Goal: Task Accomplishment & Management: Manage account settings

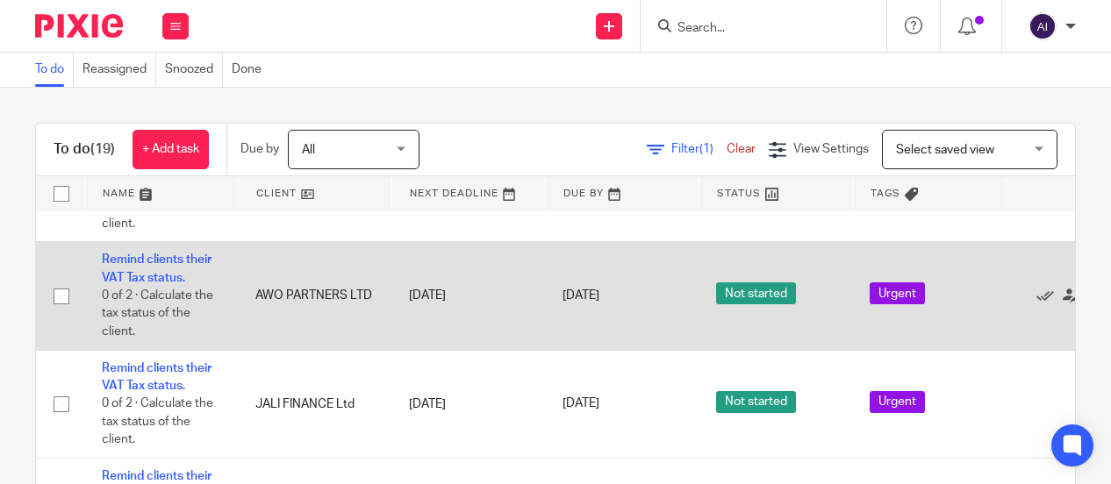
scroll to position [351, 0]
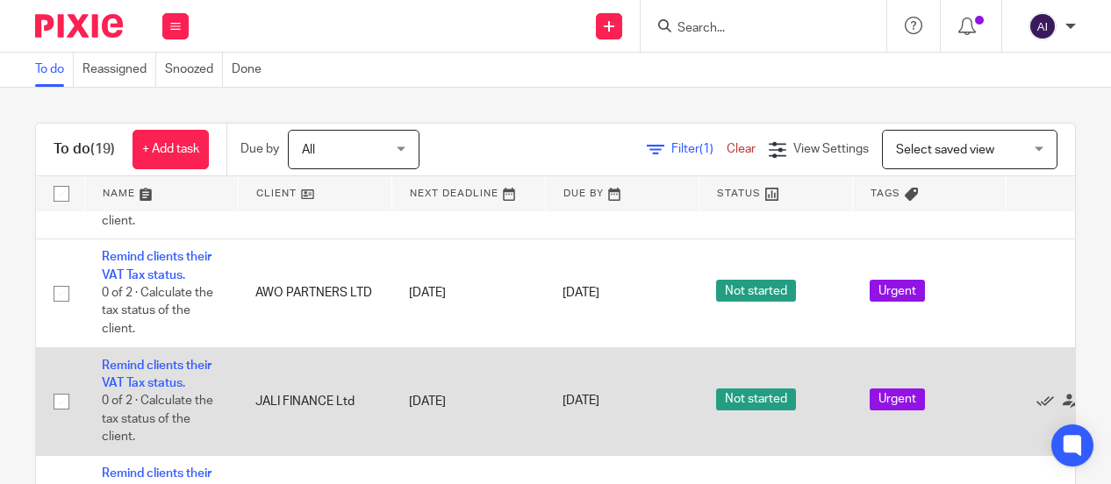
click at [64, 399] on input "checkbox" at bounding box center [61, 401] width 33 height 33
checkbox input "true"
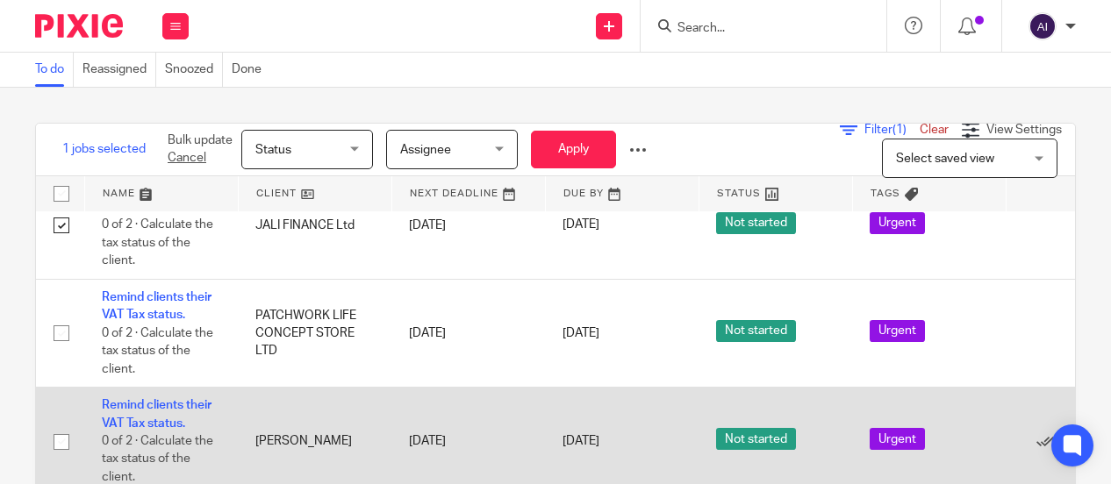
scroll to position [526, 0]
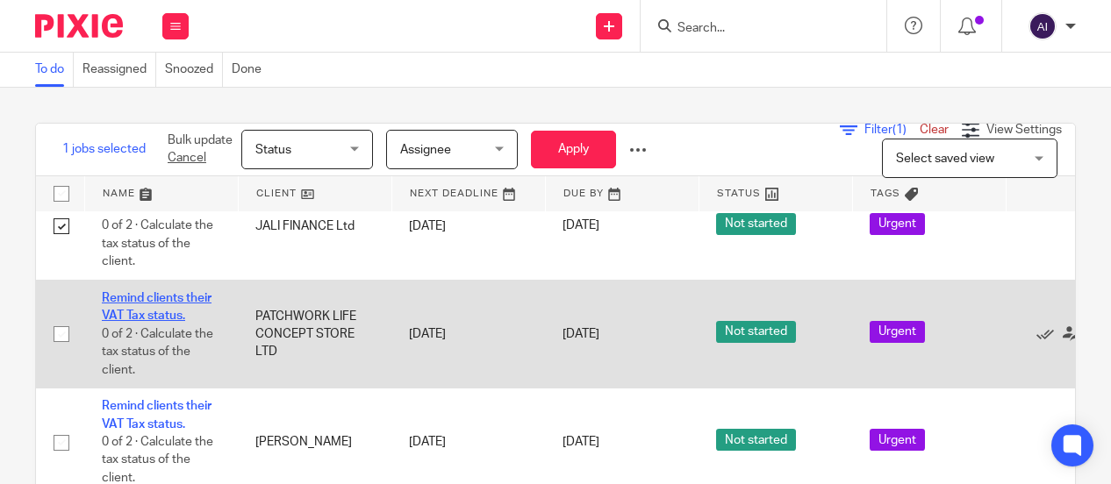
click at [157, 301] on link "Remind clients their VAT Tax status." at bounding box center [157, 307] width 110 height 30
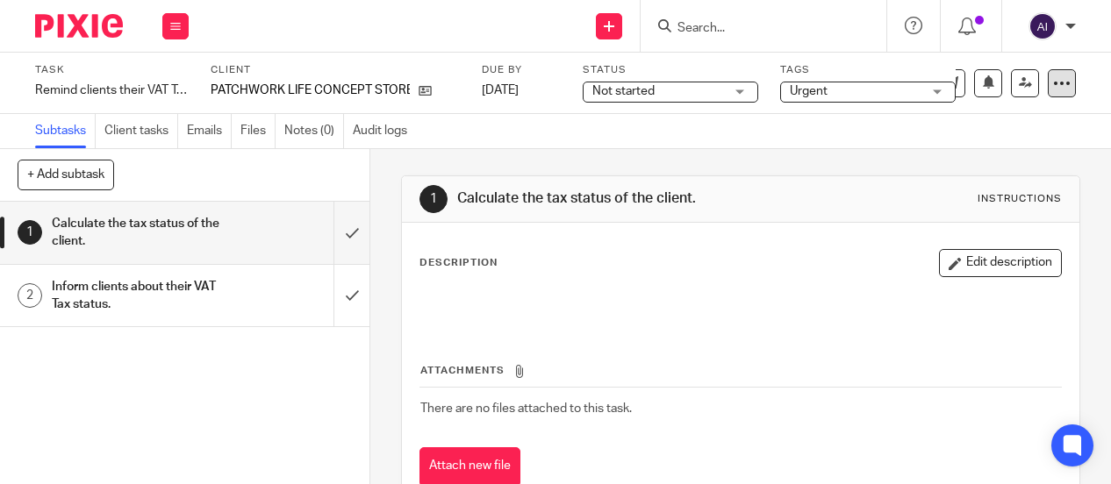
click at [1053, 83] on icon at bounding box center [1062, 84] width 18 height 18
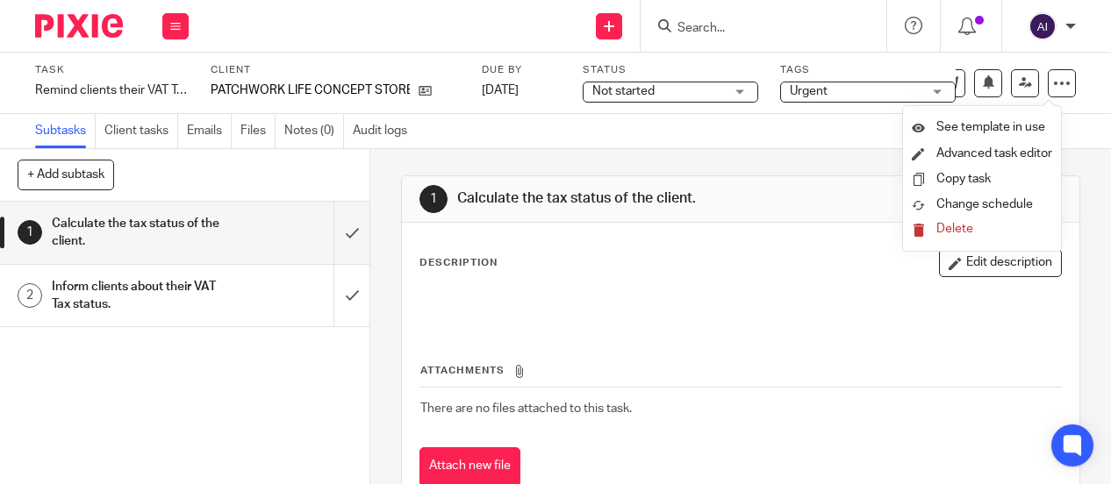
click at [955, 231] on span "Delete" at bounding box center [954, 229] width 37 height 12
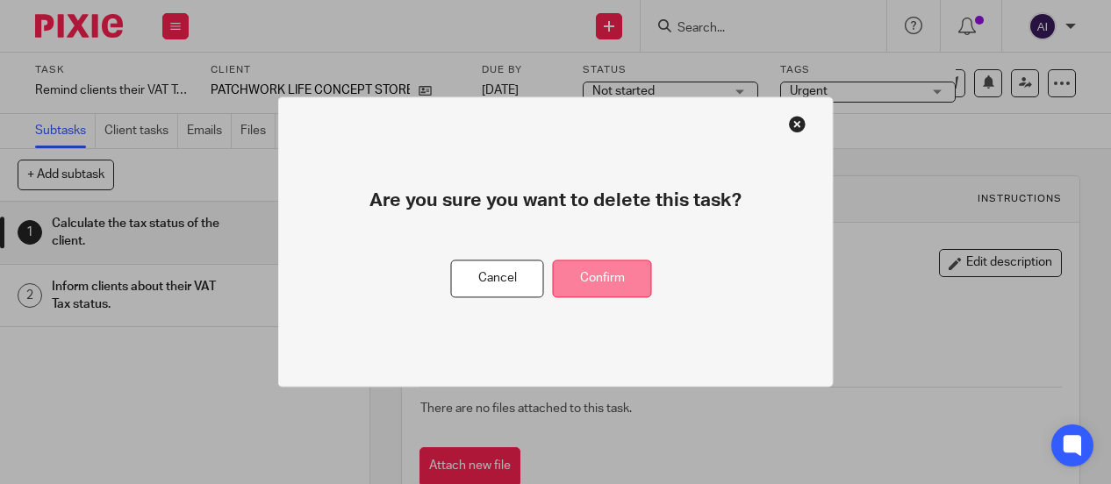
click at [616, 289] on button "Confirm" at bounding box center [602, 280] width 99 height 38
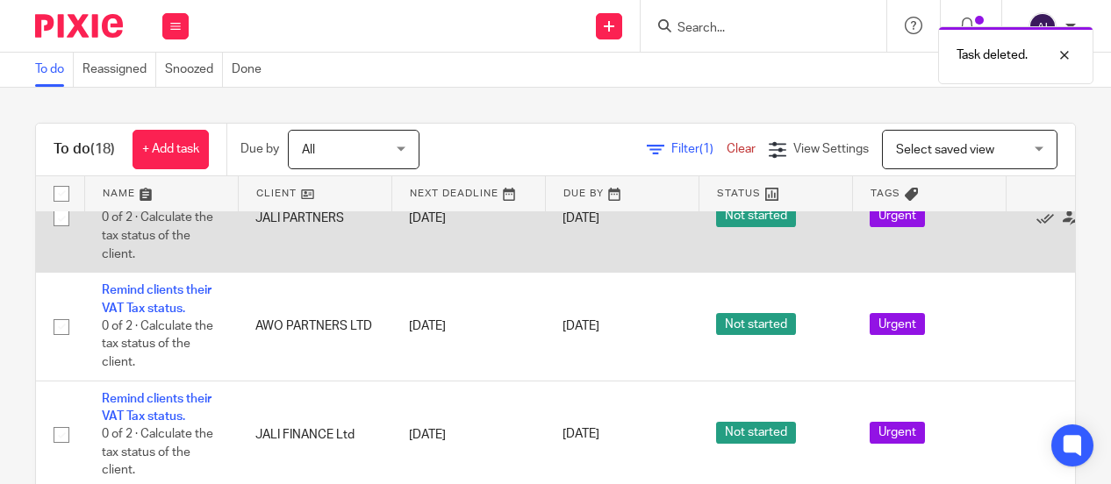
scroll to position [351, 0]
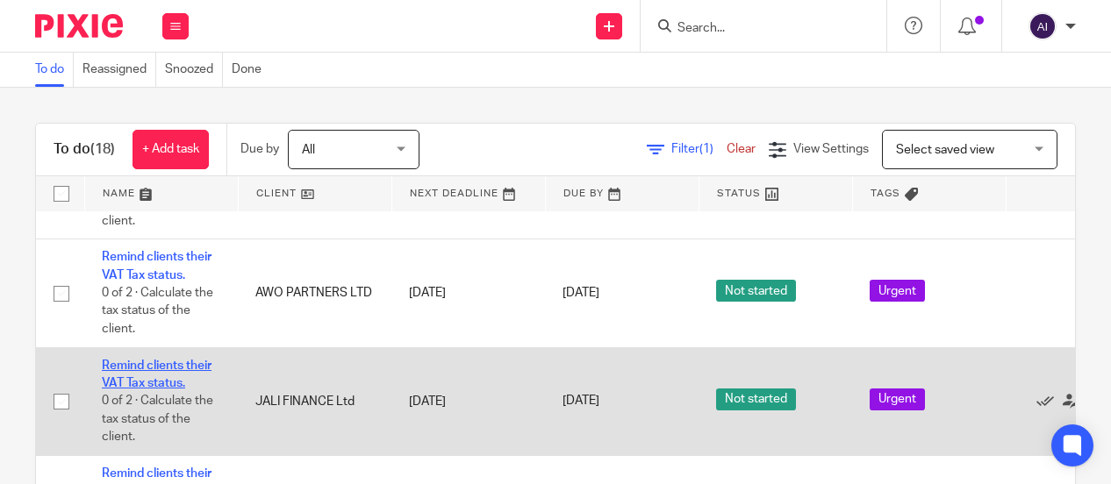
click at [152, 362] on link "Remind clients their VAT Tax status." at bounding box center [157, 375] width 110 height 30
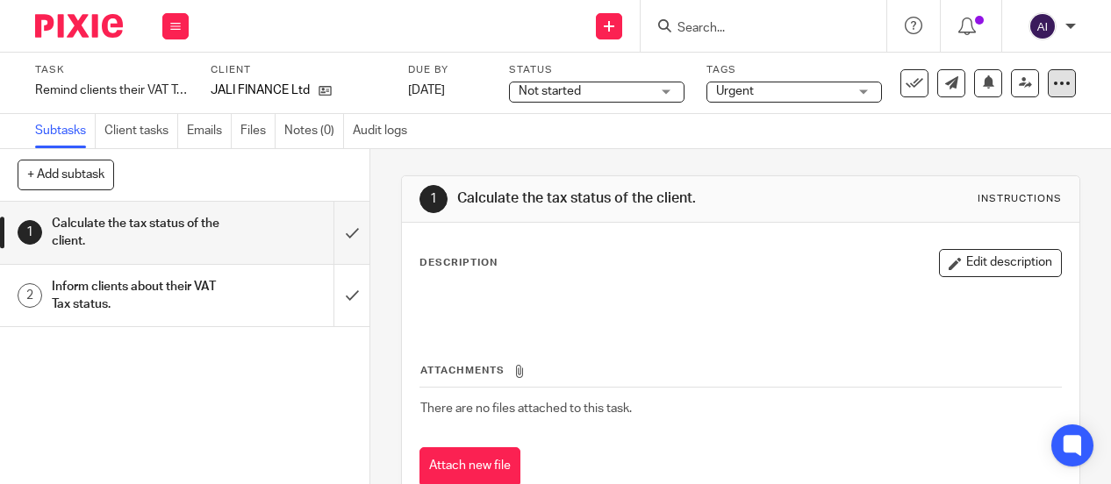
click at [1053, 86] on icon at bounding box center [1062, 84] width 18 height 18
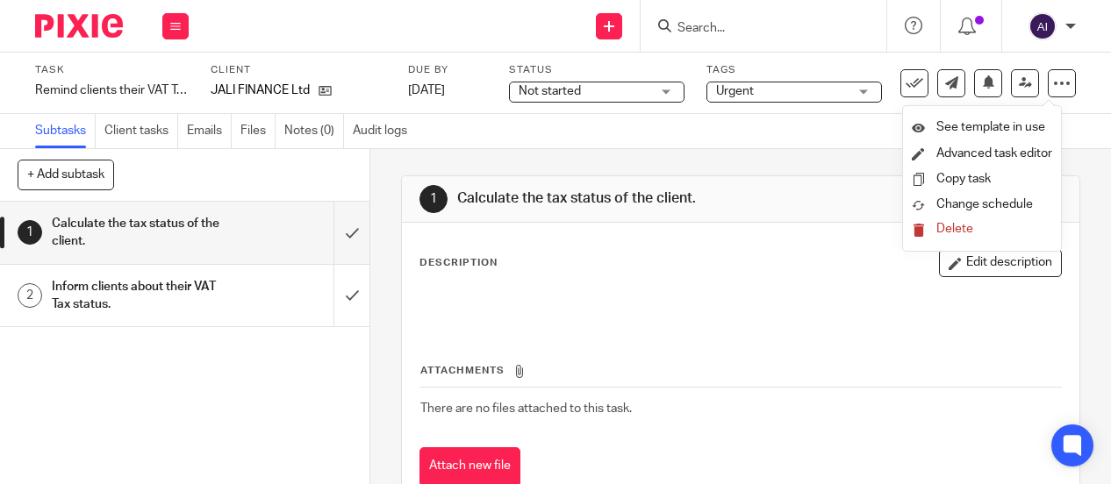
click at [963, 225] on span "Delete" at bounding box center [954, 229] width 37 height 12
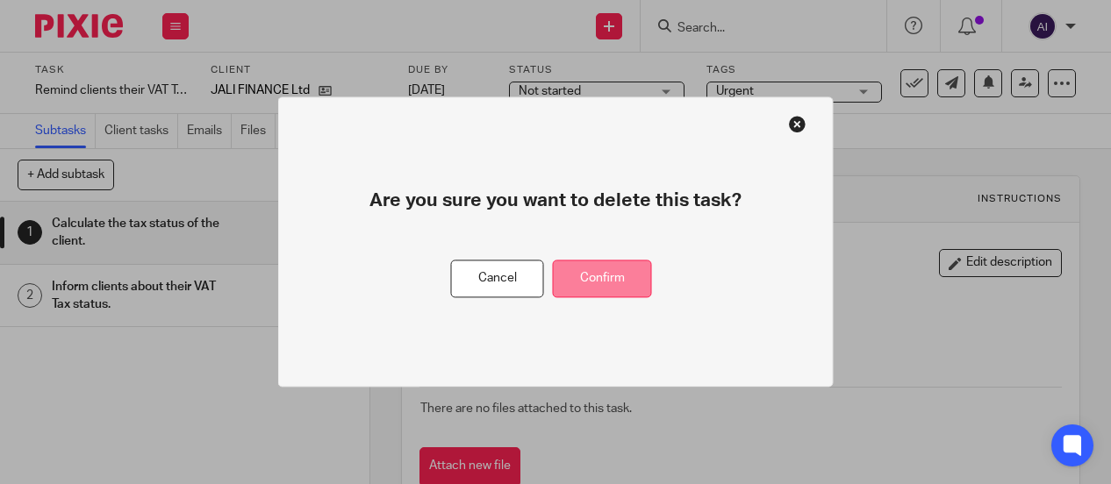
click at [600, 276] on button "Confirm" at bounding box center [602, 280] width 99 height 38
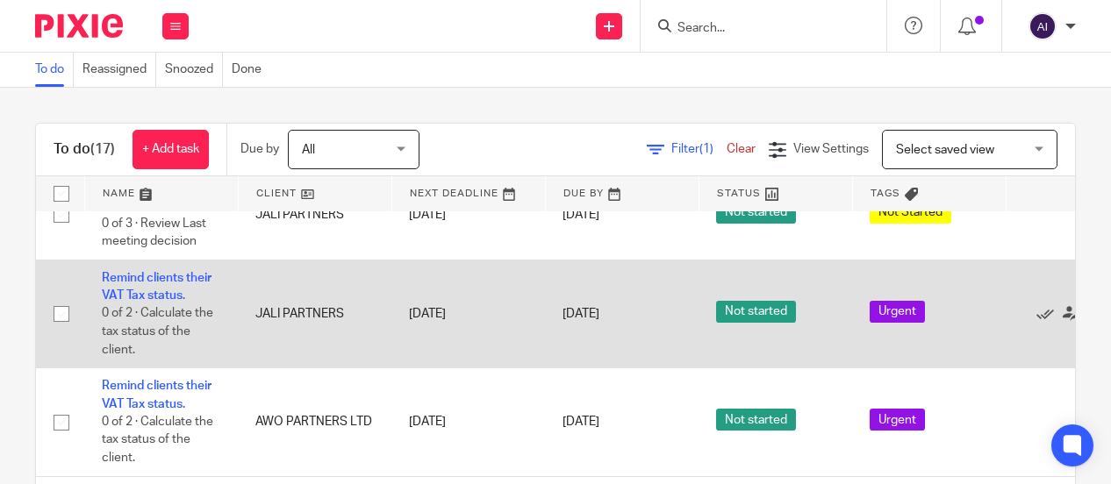
scroll to position [351, 0]
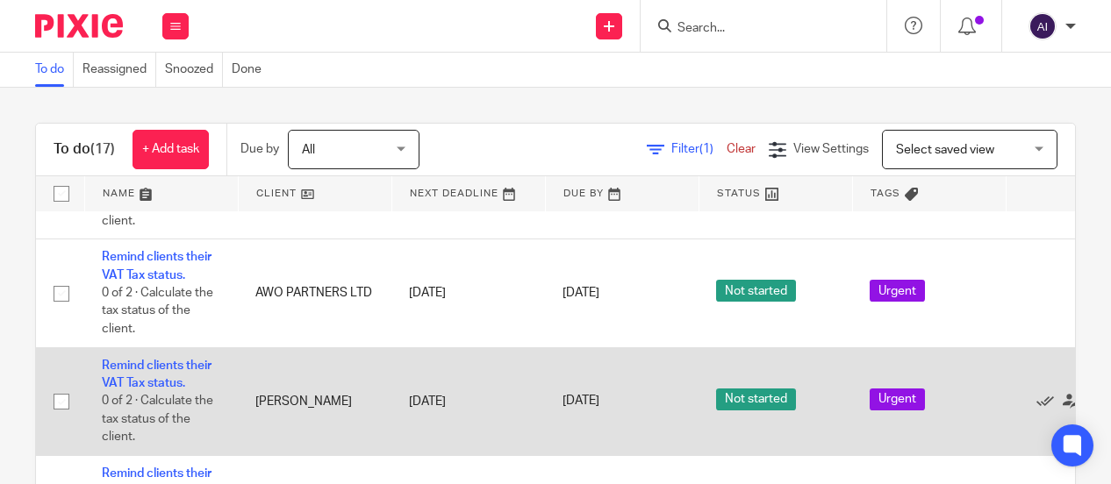
click at [60, 397] on input "checkbox" at bounding box center [61, 401] width 33 height 33
checkbox input "true"
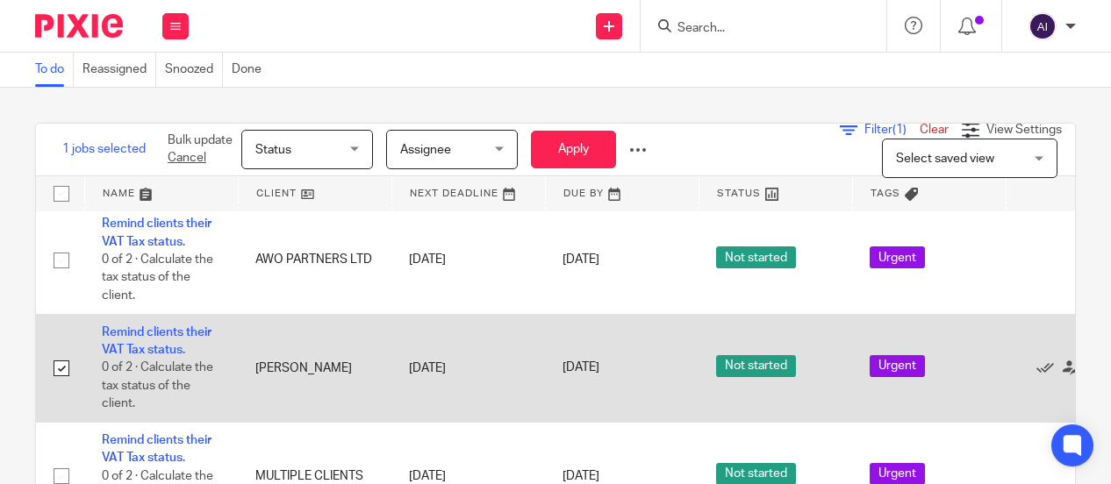
scroll to position [439, 0]
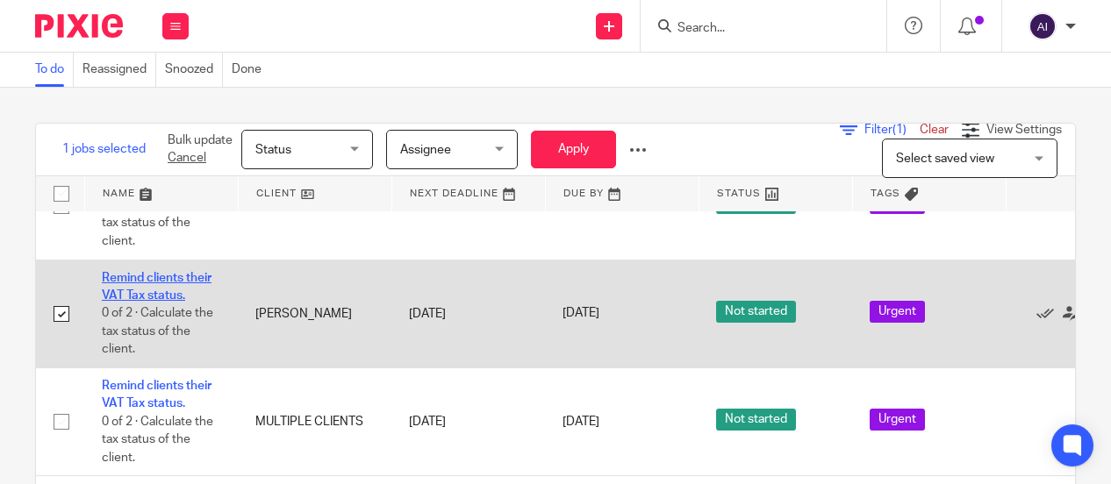
click at [153, 278] on link "Remind clients their VAT Tax status." at bounding box center [157, 287] width 110 height 30
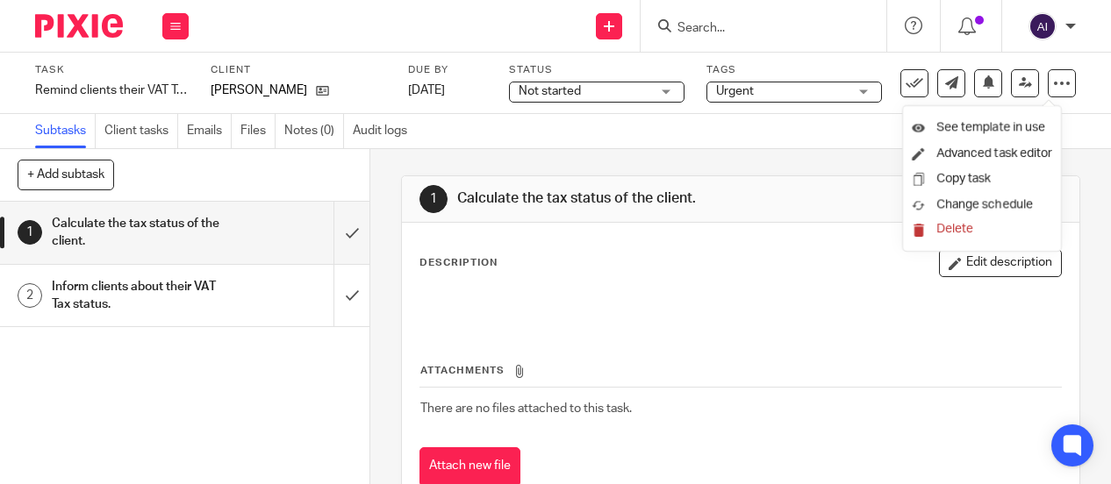
click at [974, 231] on button "Delete" at bounding box center [982, 230] width 140 height 14
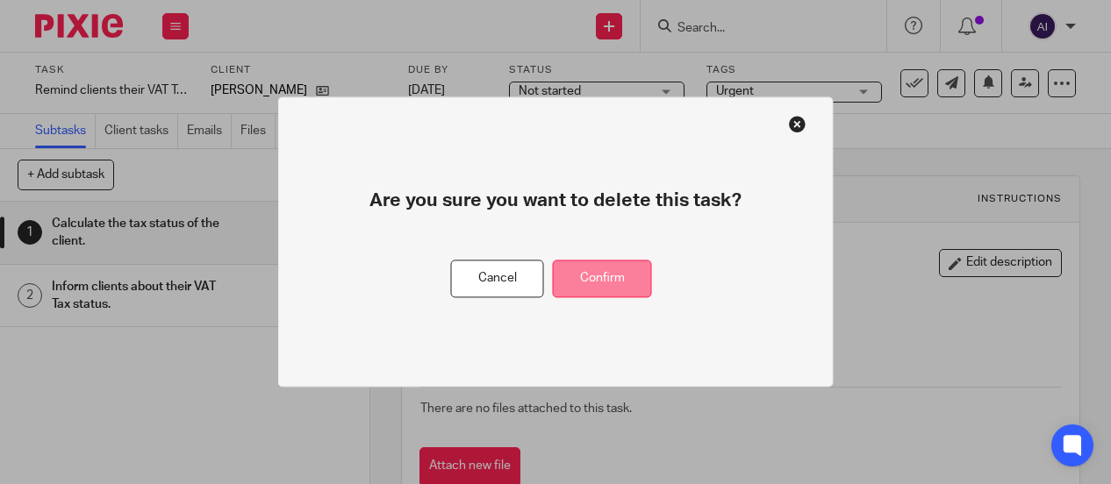
click at [619, 271] on button "Confirm" at bounding box center [602, 280] width 99 height 38
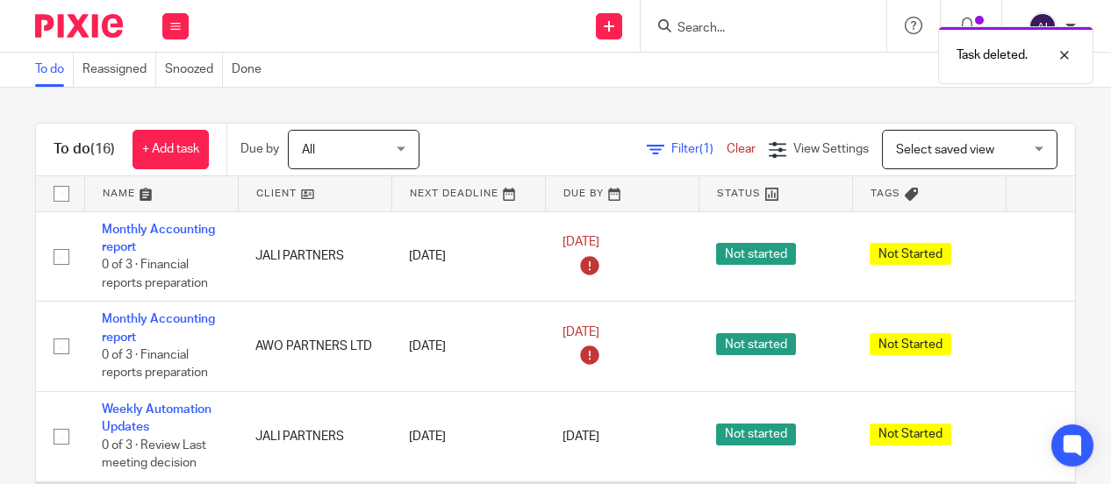
scroll to position [175, 0]
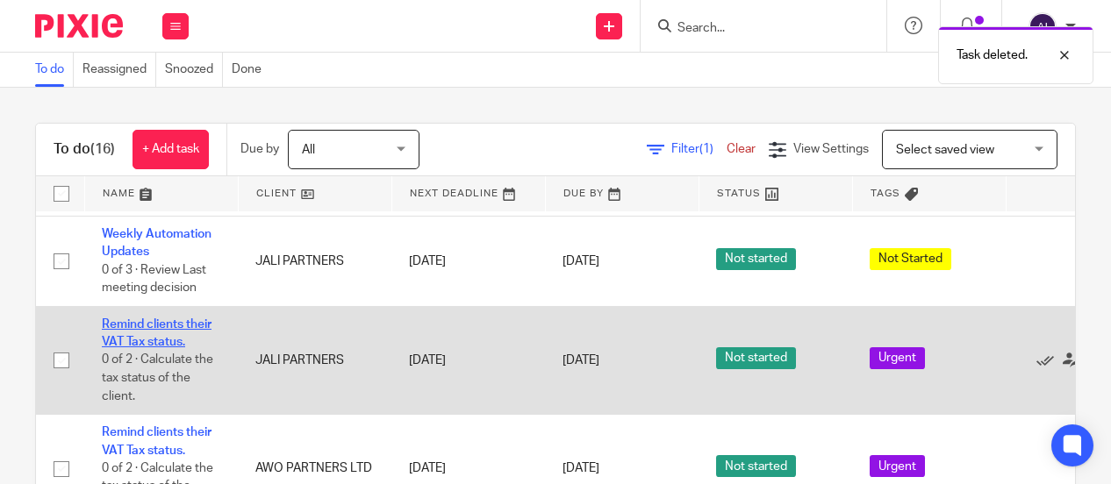
click at [131, 319] on link "Remind clients their VAT Tax status." at bounding box center [157, 334] width 110 height 30
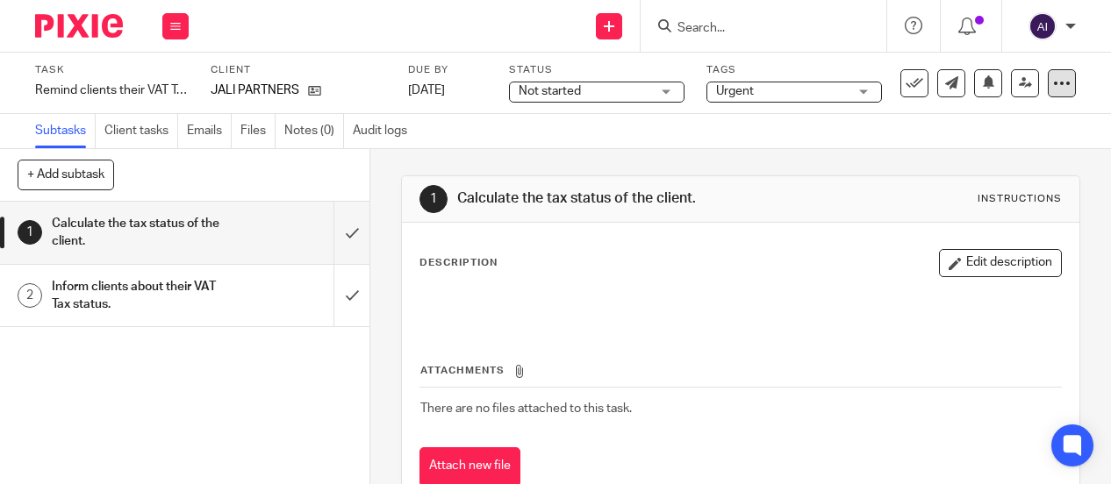
click at [1053, 84] on icon at bounding box center [1062, 84] width 18 height 18
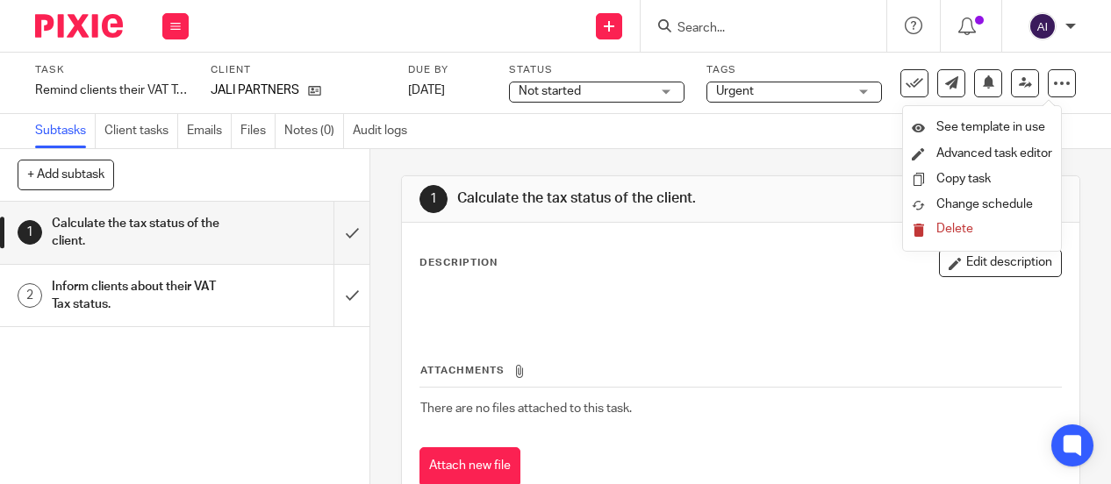
click at [963, 233] on span "Delete" at bounding box center [954, 229] width 37 height 12
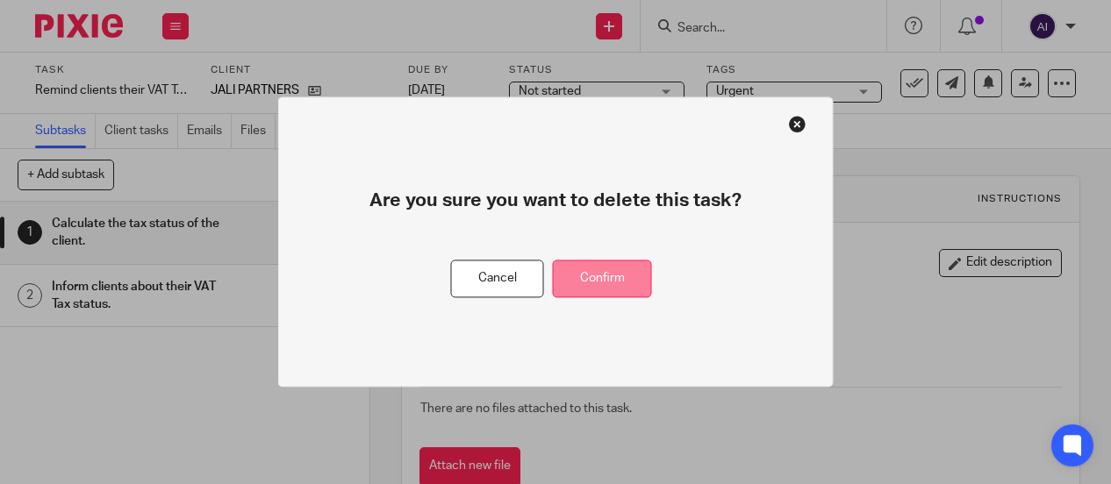
click at [588, 276] on button "Confirm" at bounding box center [602, 280] width 99 height 38
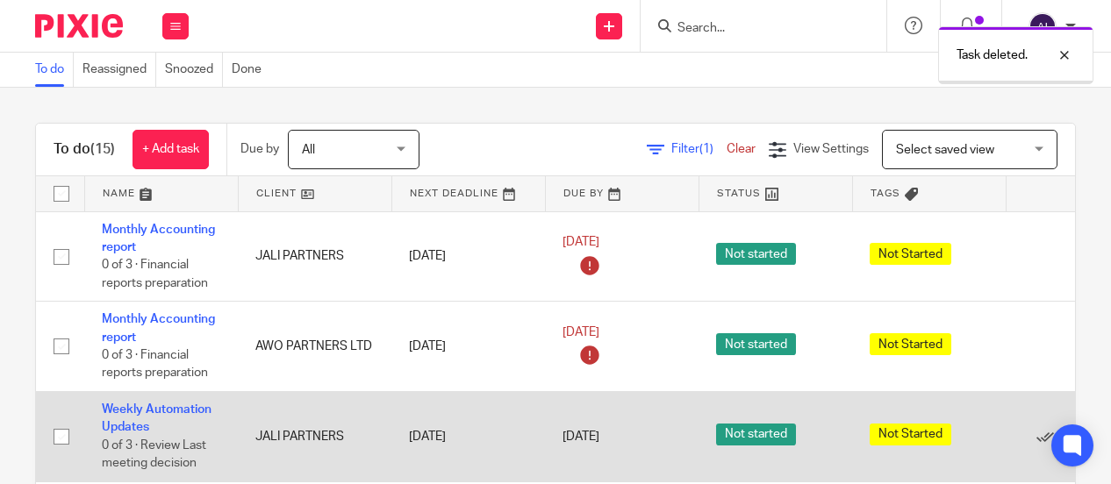
scroll to position [88, 0]
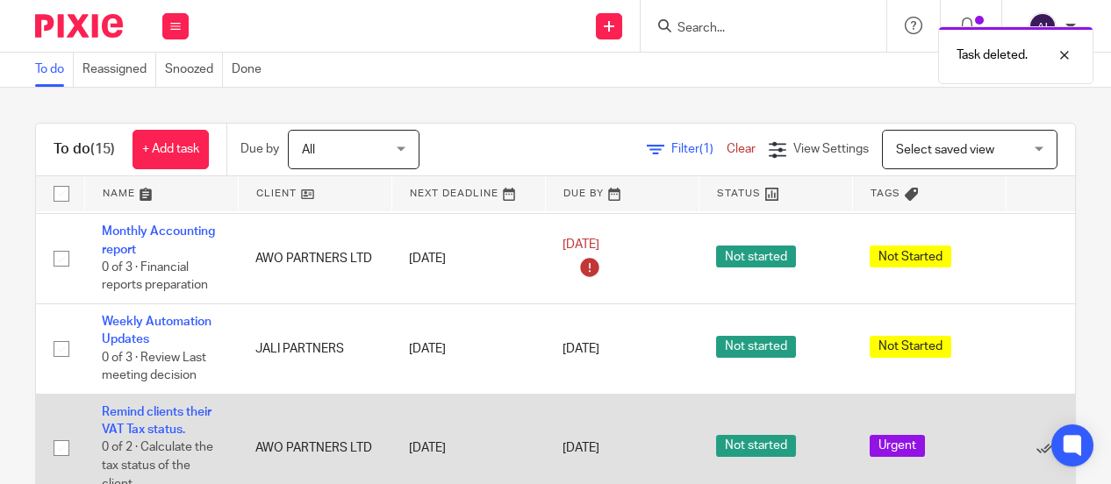
click at [61, 443] on input "checkbox" at bounding box center [61, 448] width 33 height 33
checkbox input "true"
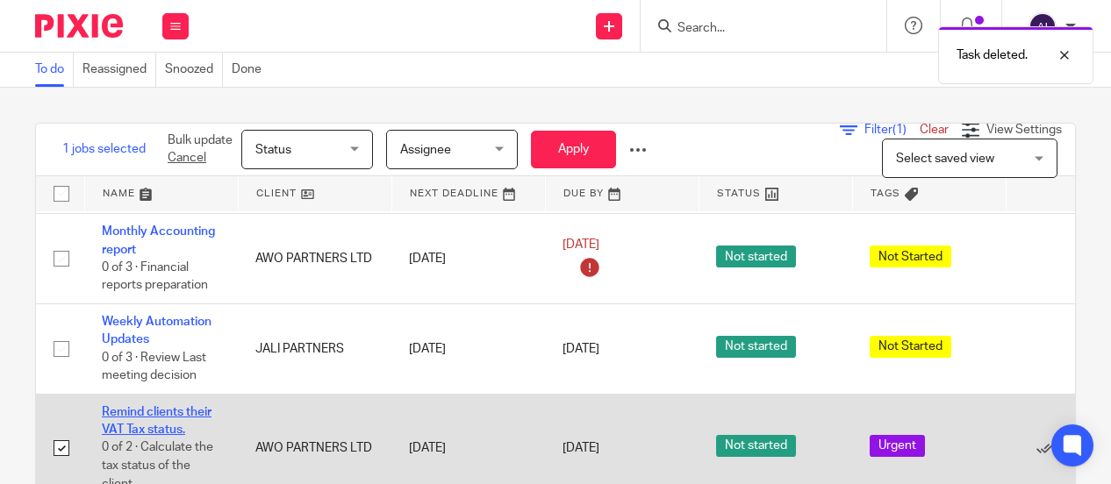
click at [132, 411] on link "Remind clients their VAT Tax status." at bounding box center [157, 421] width 110 height 30
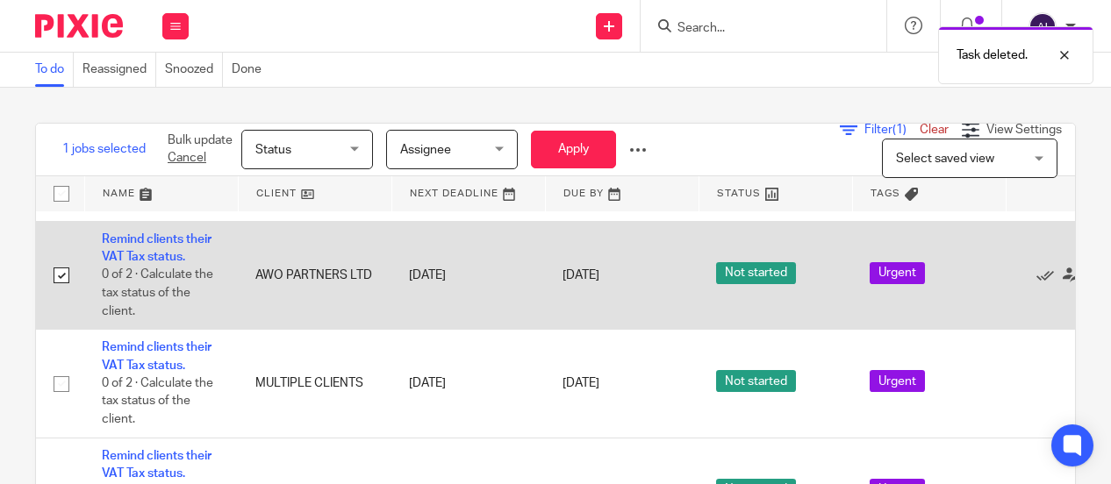
scroll to position [263, 0]
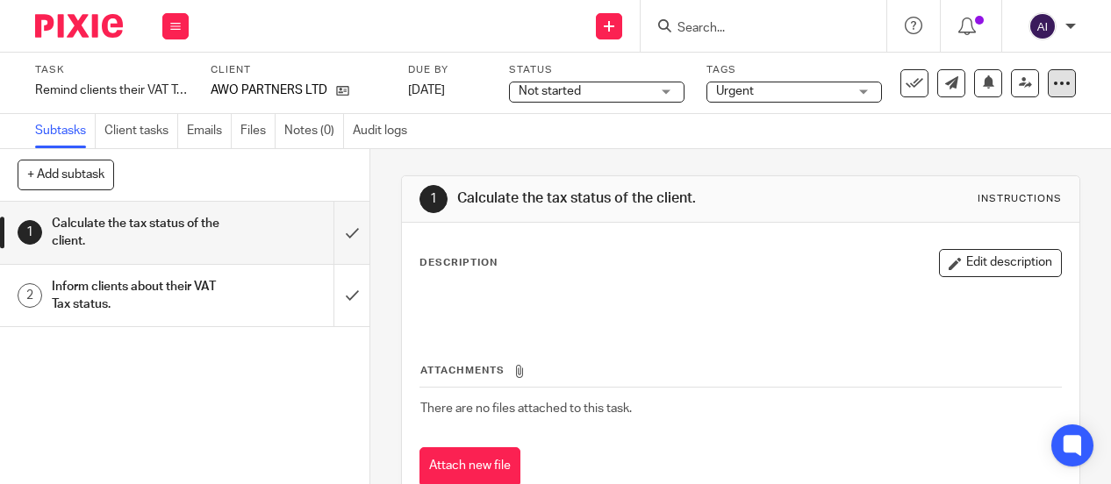
click at [1053, 87] on icon at bounding box center [1062, 84] width 18 height 18
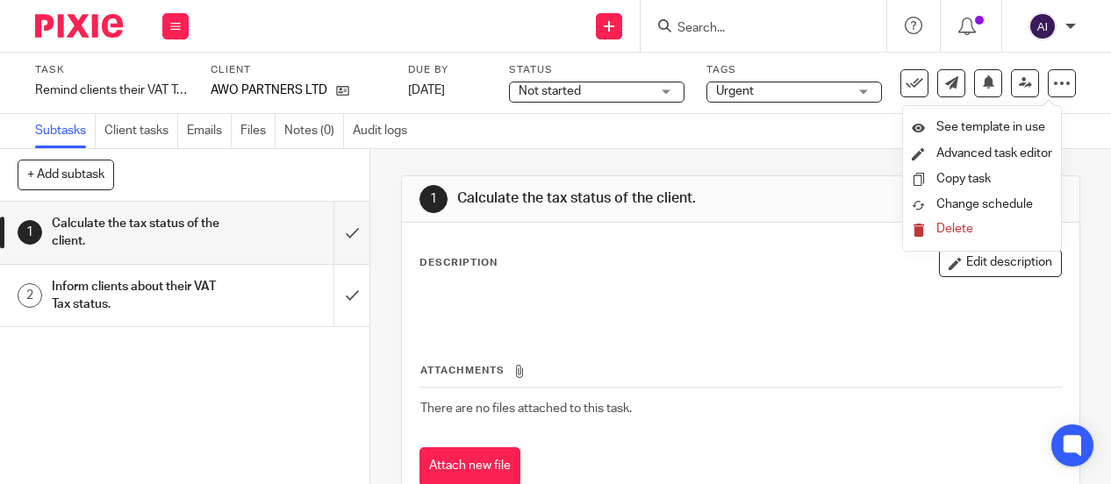
click at [950, 233] on span "Delete" at bounding box center [954, 229] width 37 height 12
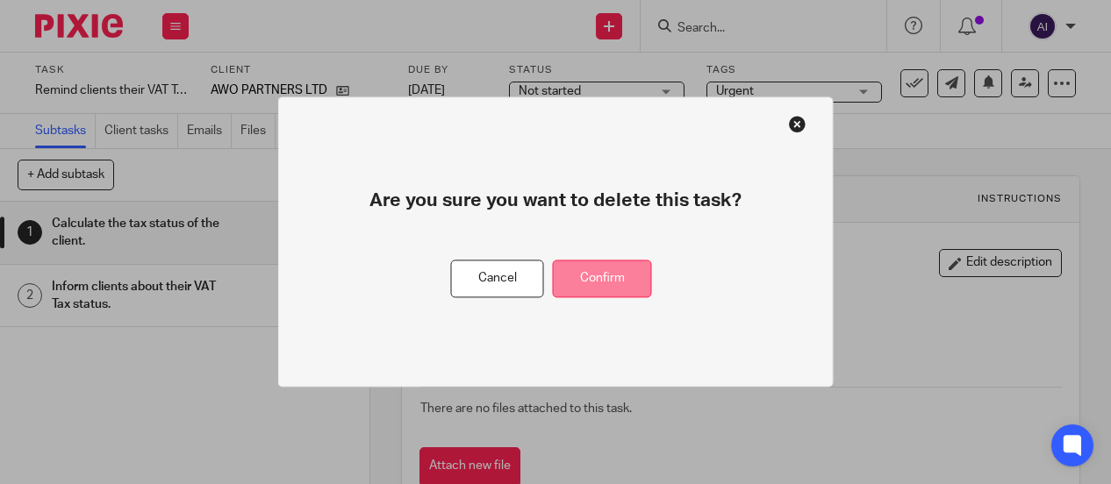
click at [595, 274] on button "Confirm" at bounding box center [602, 280] width 99 height 38
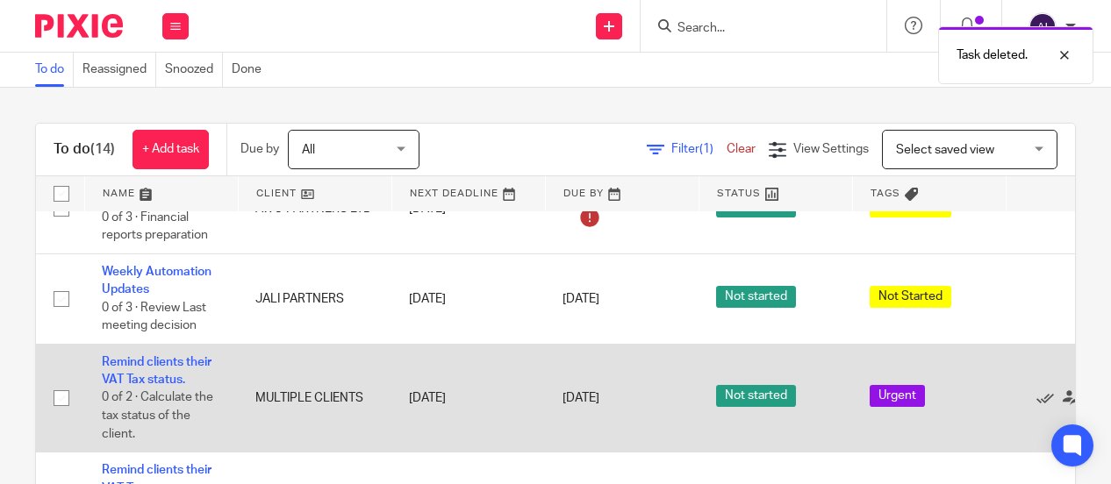
scroll to position [175, 0]
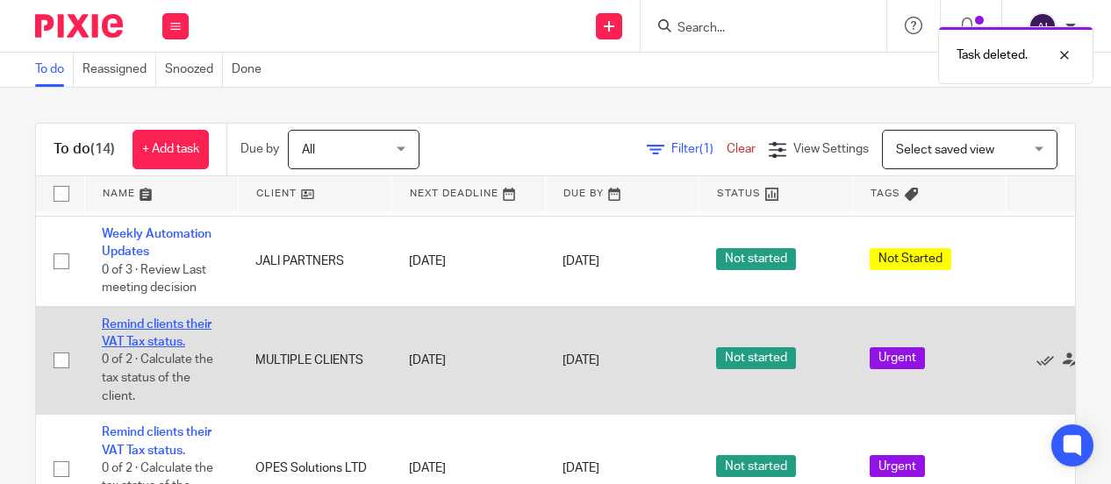
click at [161, 324] on link "Remind clients their VAT Tax status." at bounding box center [157, 334] width 110 height 30
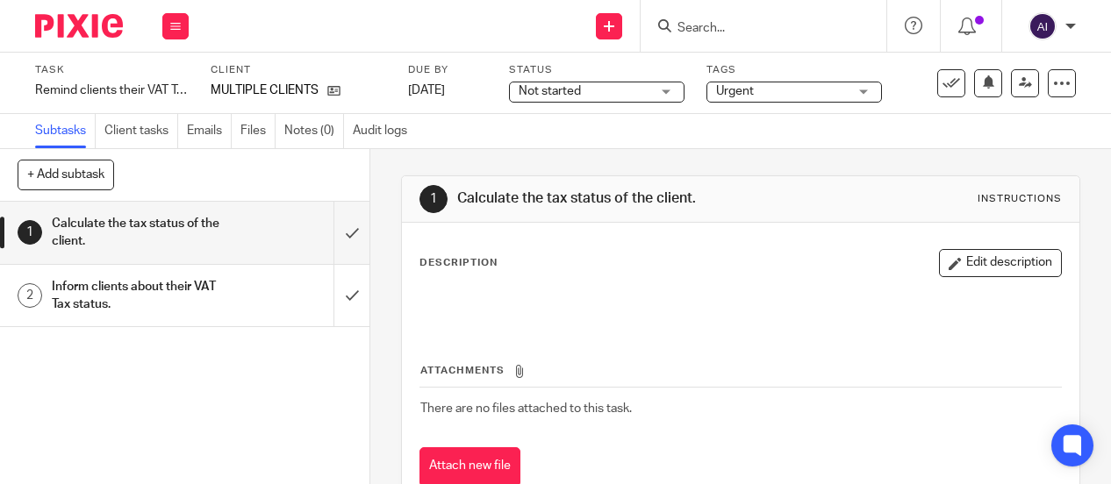
click at [1053, 85] on icon at bounding box center [1062, 84] width 18 height 18
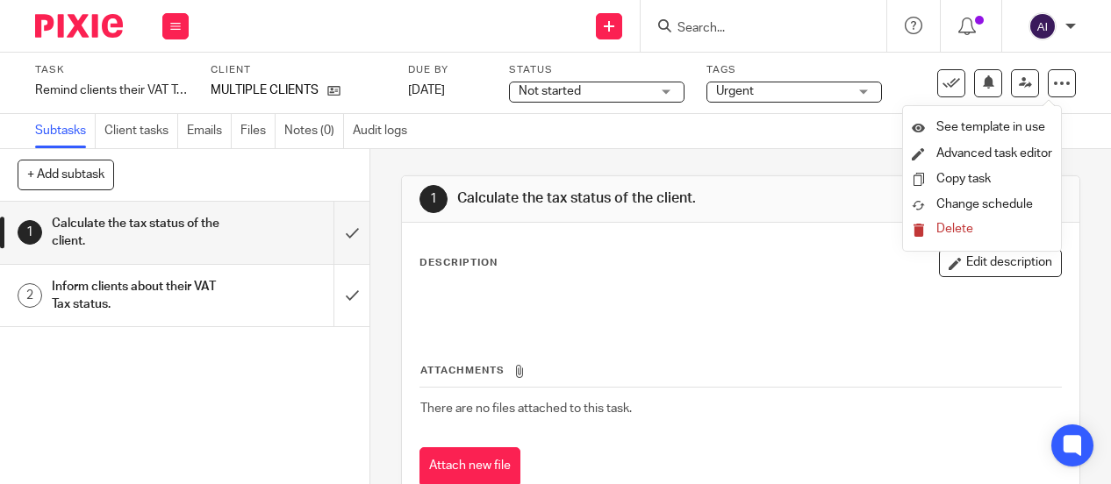
click at [960, 227] on span "Delete" at bounding box center [954, 229] width 37 height 12
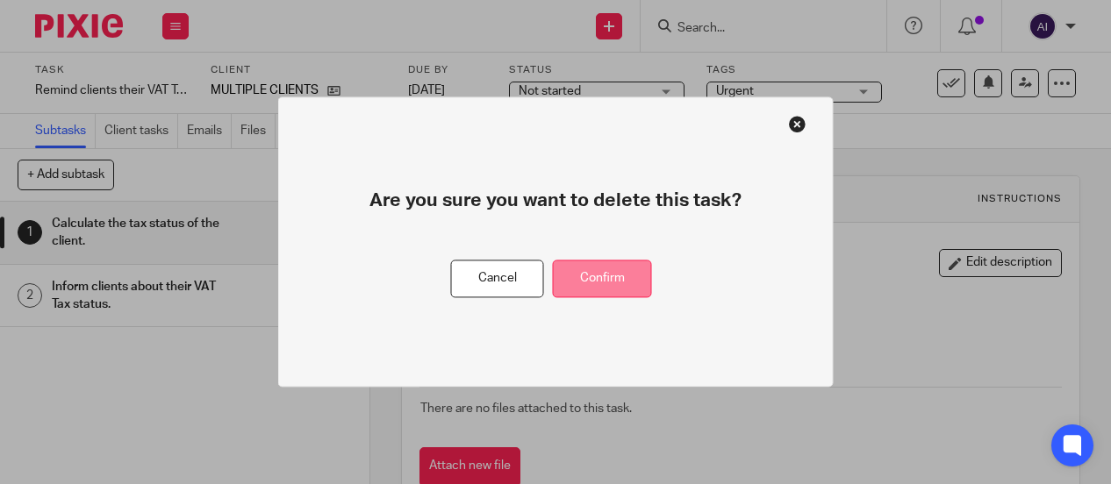
click at [594, 288] on button "Confirm" at bounding box center [602, 280] width 99 height 38
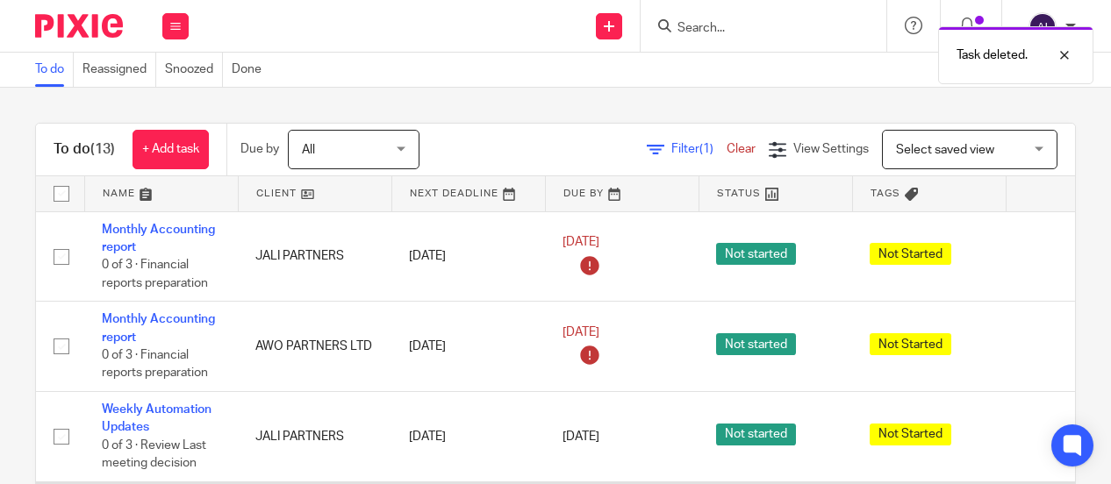
scroll to position [263, 0]
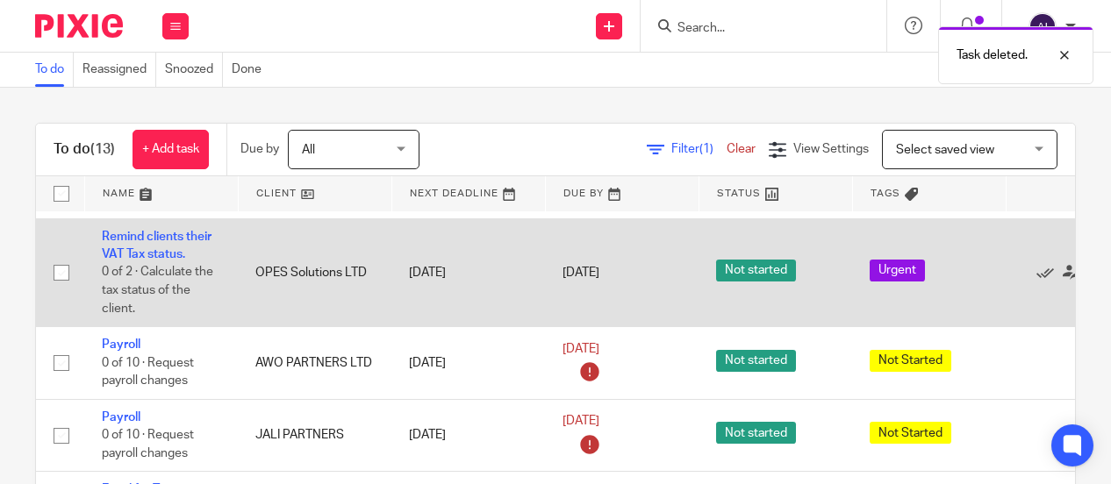
click at [191, 243] on td "Remind clients their VAT Tax status. 0 of 2 · Calculate the tax status of the c…" at bounding box center [161, 272] width 154 height 108
click at [171, 231] on link "Remind clients their VAT Tax status." at bounding box center [157, 246] width 110 height 30
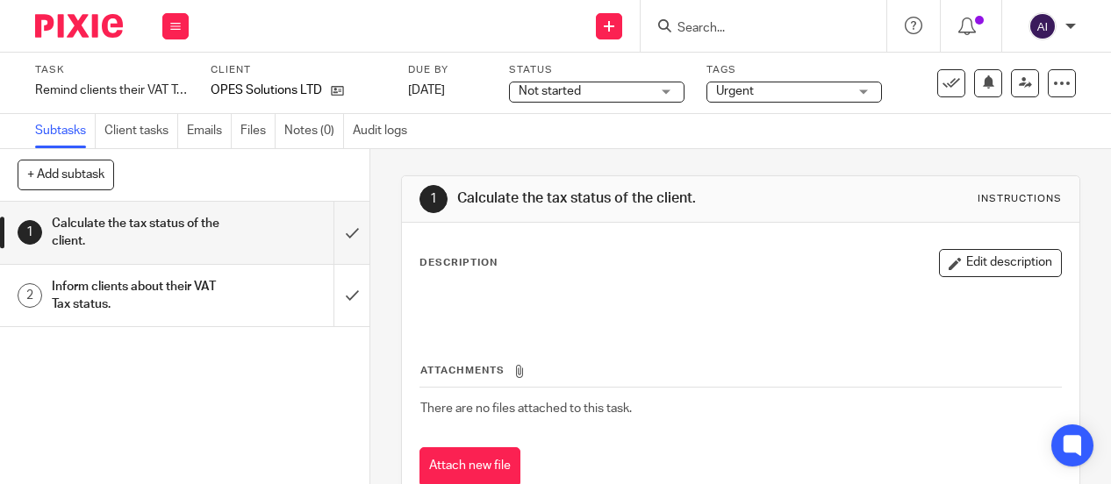
click at [1053, 86] on icon at bounding box center [1062, 84] width 18 height 18
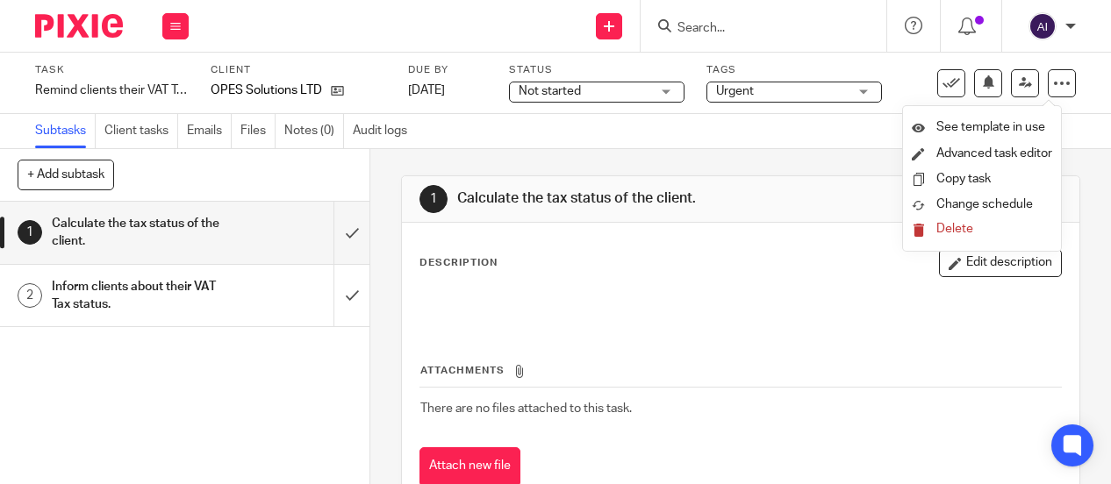
click at [967, 230] on span "Delete" at bounding box center [954, 229] width 37 height 12
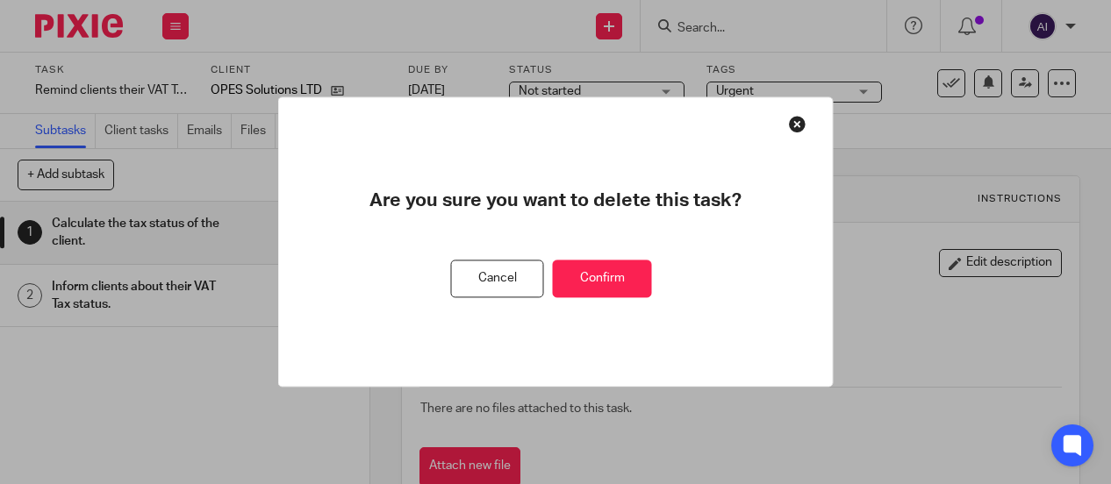
drag, startPoint x: 571, startPoint y: 278, endPoint x: 599, endPoint y: 271, distance: 28.9
click at [571, 277] on button "Confirm" at bounding box center [602, 280] width 99 height 38
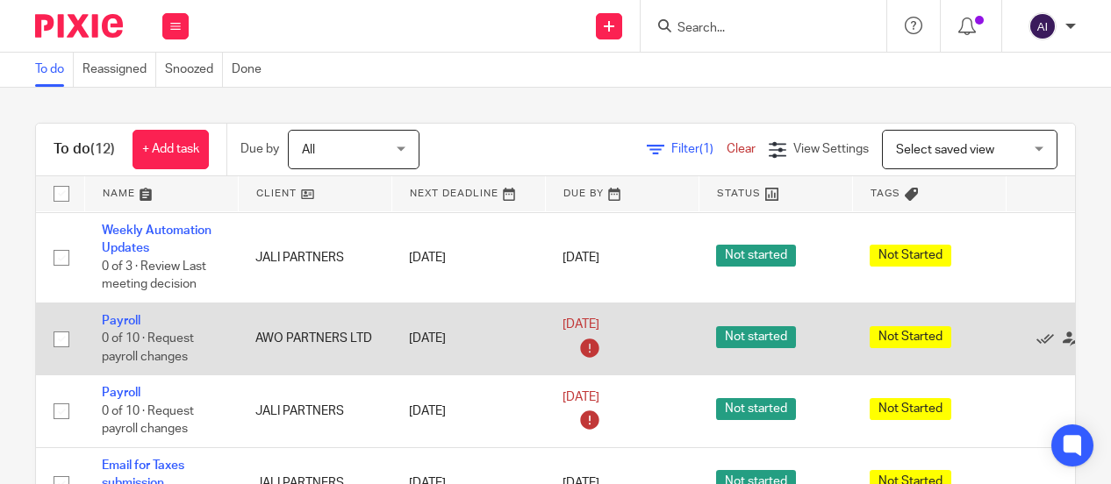
scroll to position [175, 0]
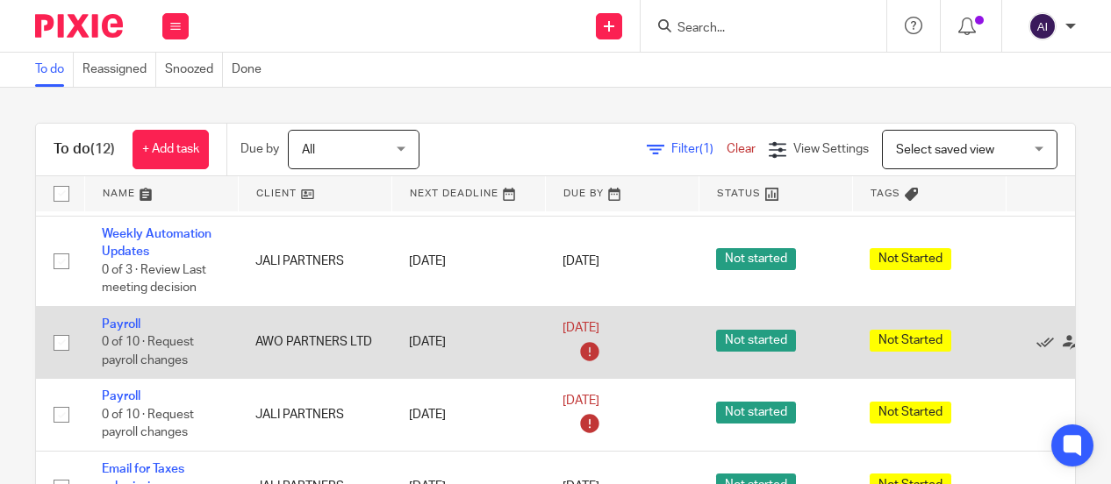
click at [57, 338] on input "checkbox" at bounding box center [61, 342] width 33 height 33
checkbox input "true"
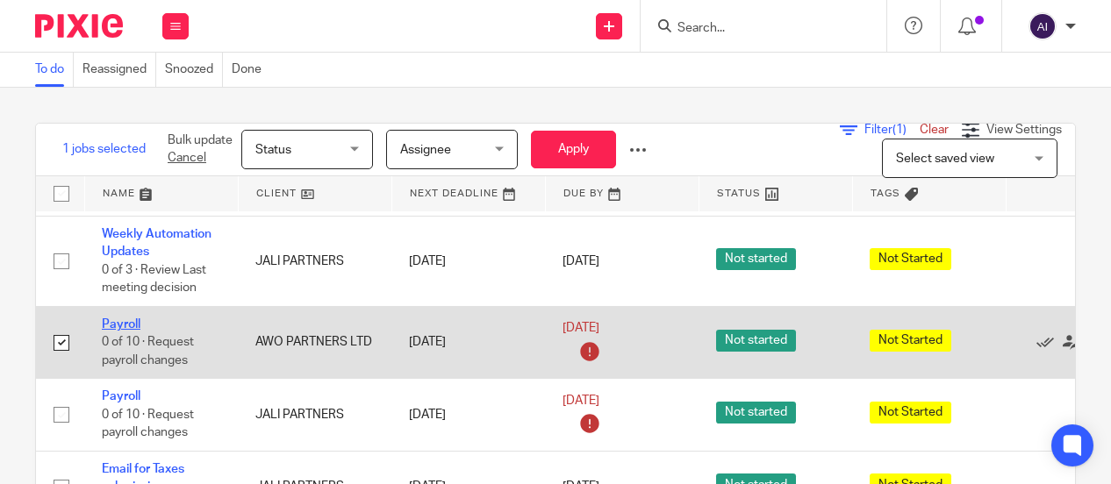
click at [125, 324] on link "Payroll" at bounding box center [121, 325] width 39 height 12
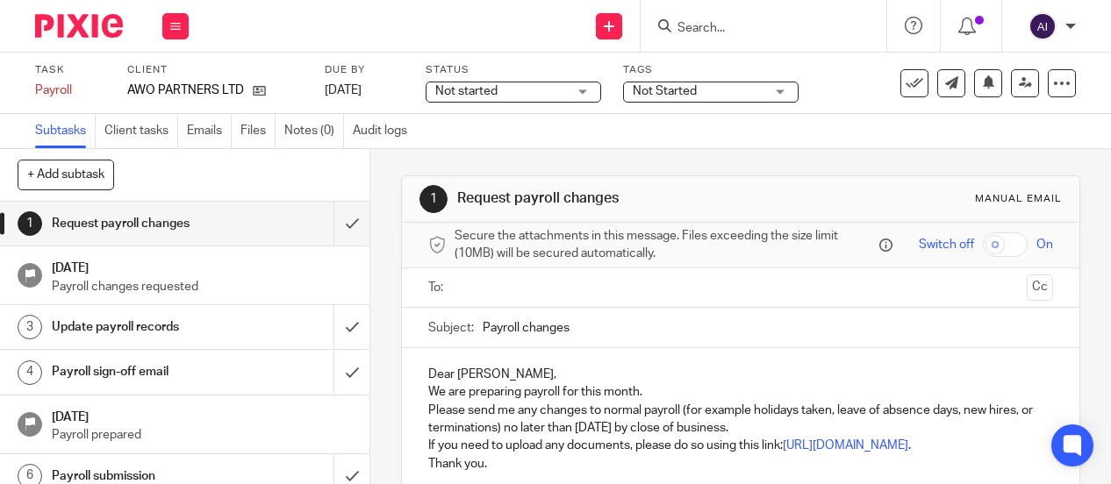
click at [906, 80] on icon at bounding box center [915, 84] width 18 height 18
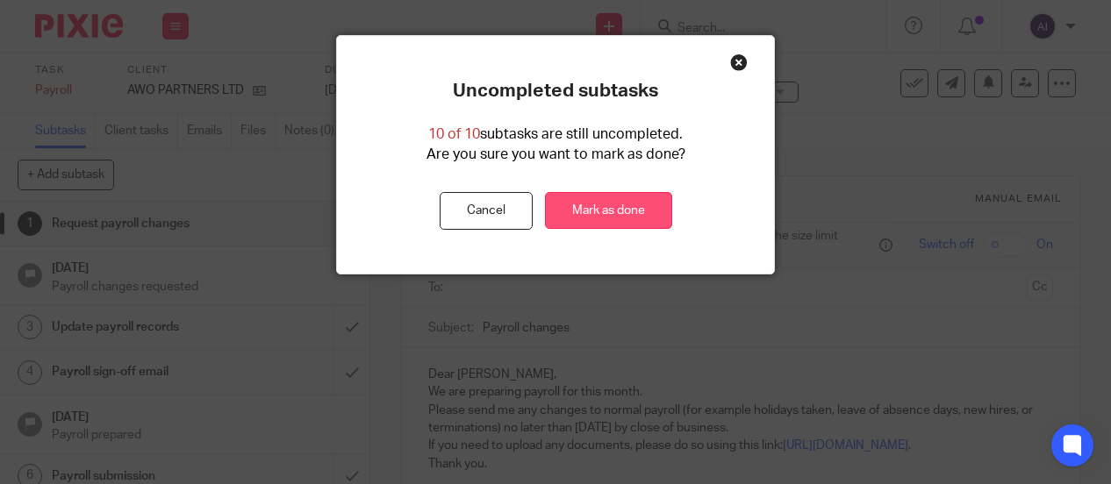
click at [587, 210] on link "Mark as done" at bounding box center [608, 211] width 127 height 38
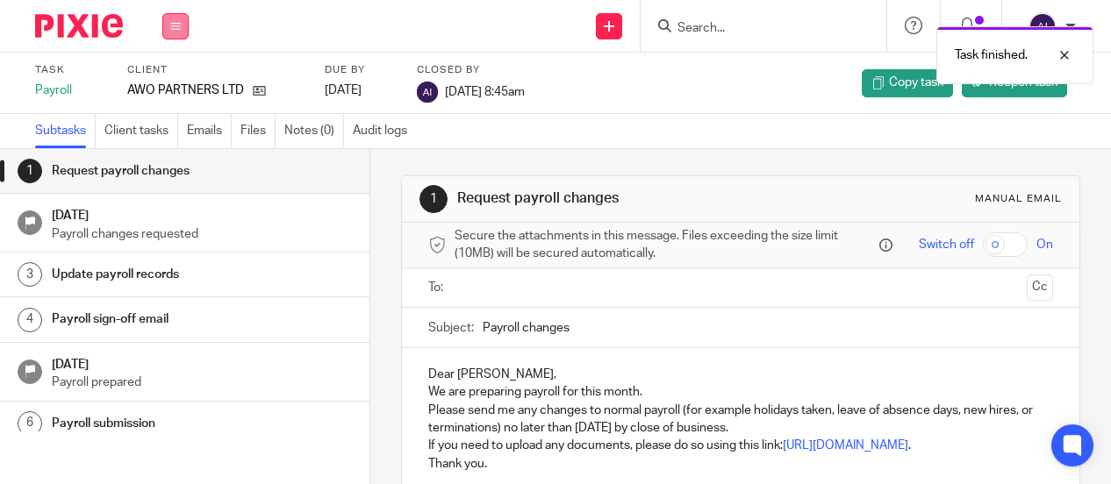
click at [169, 32] on button at bounding box center [175, 26] width 26 height 26
click at [173, 83] on link "Work" at bounding box center [167, 81] width 31 height 12
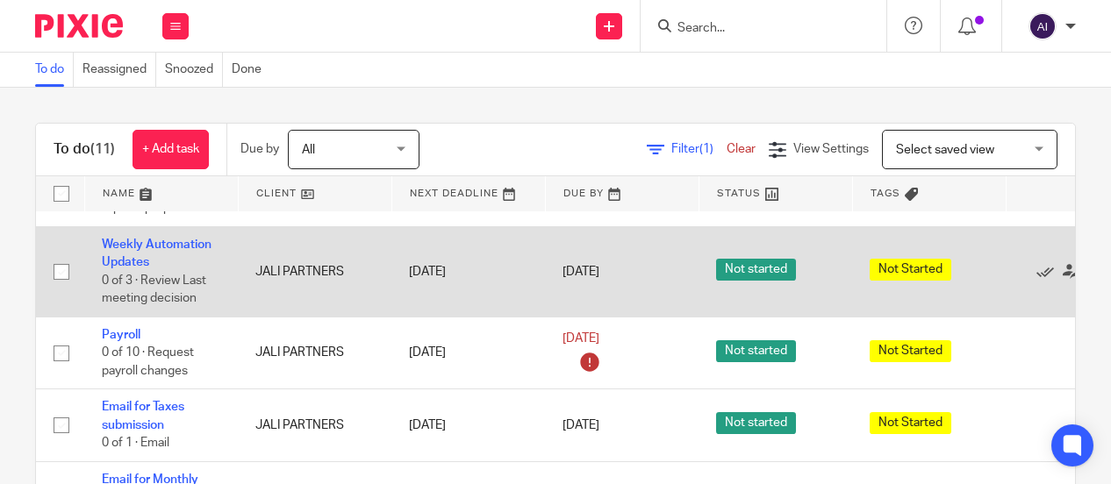
scroll to position [175, 0]
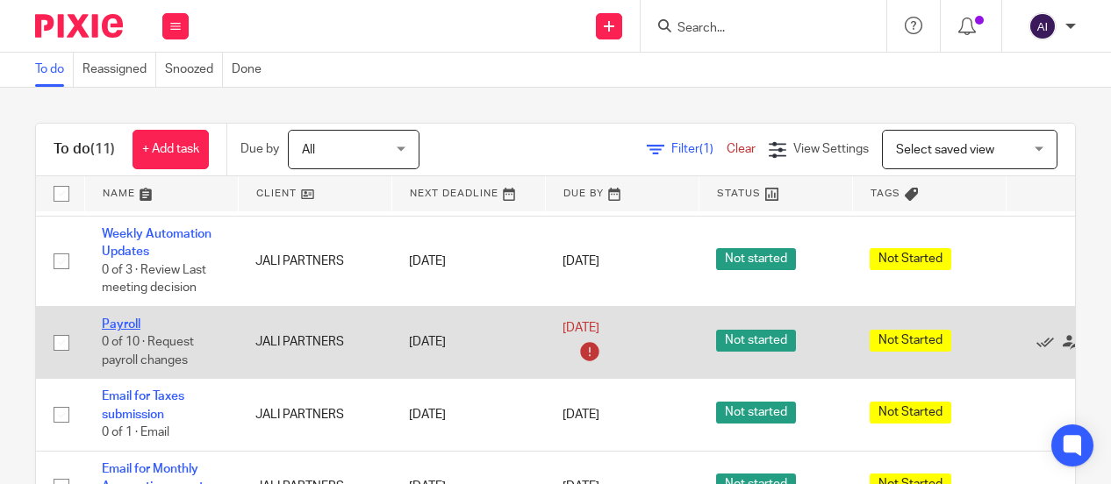
click at [122, 321] on link "Payroll" at bounding box center [121, 325] width 39 height 12
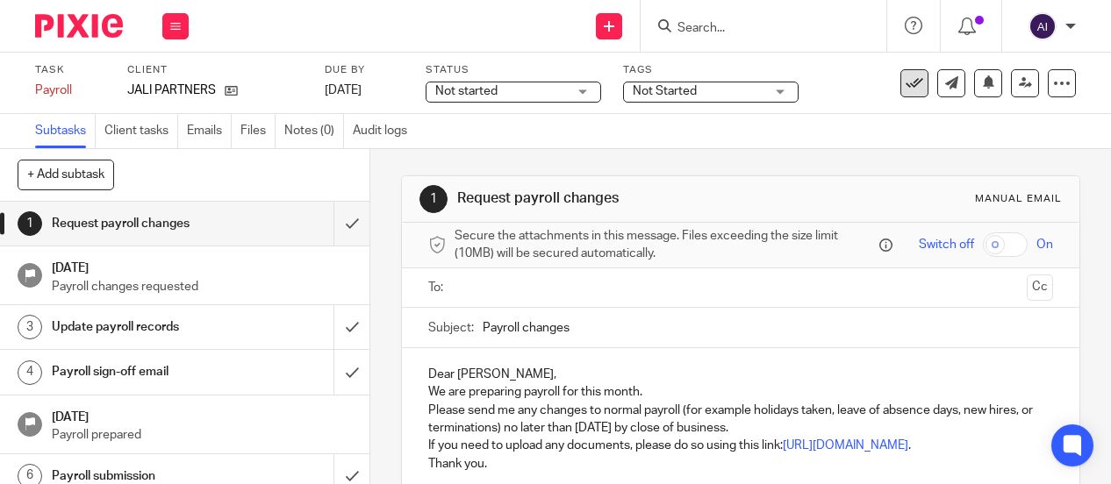
click at [906, 82] on icon at bounding box center [915, 84] width 18 height 18
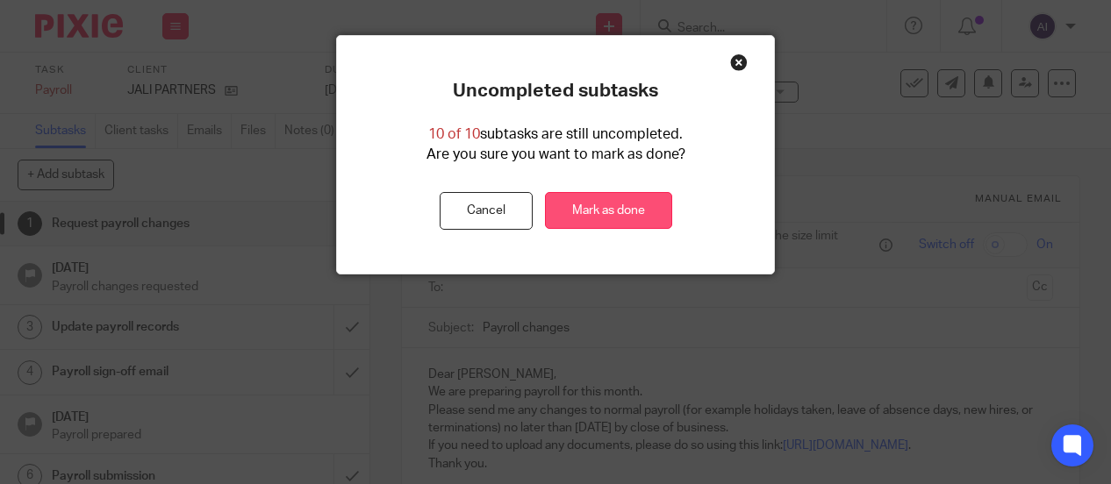
click at [601, 210] on link "Mark as done" at bounding box center [608, 211] width 127 height 38
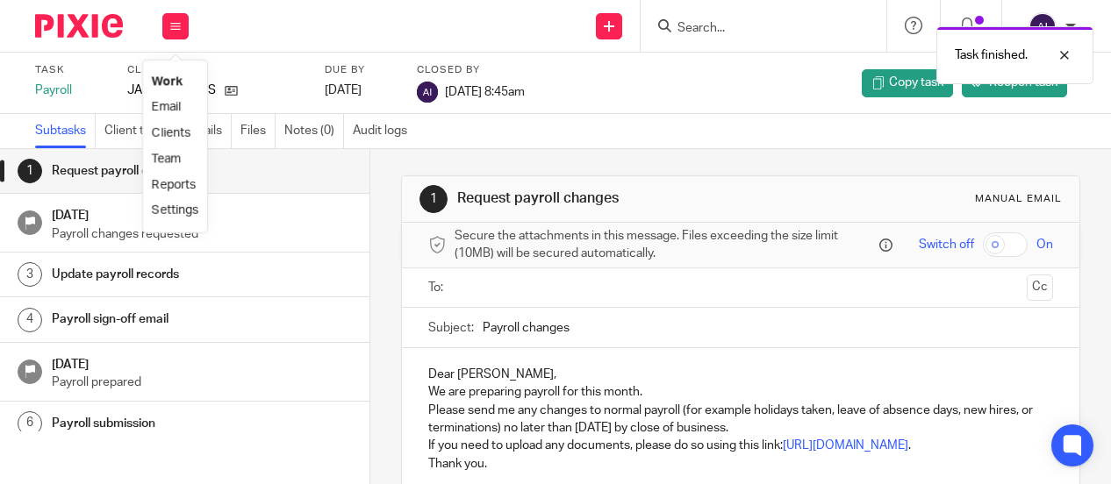
click at [174, 80] on link "Work" at bounding box center [167, 81] width 31 height 12
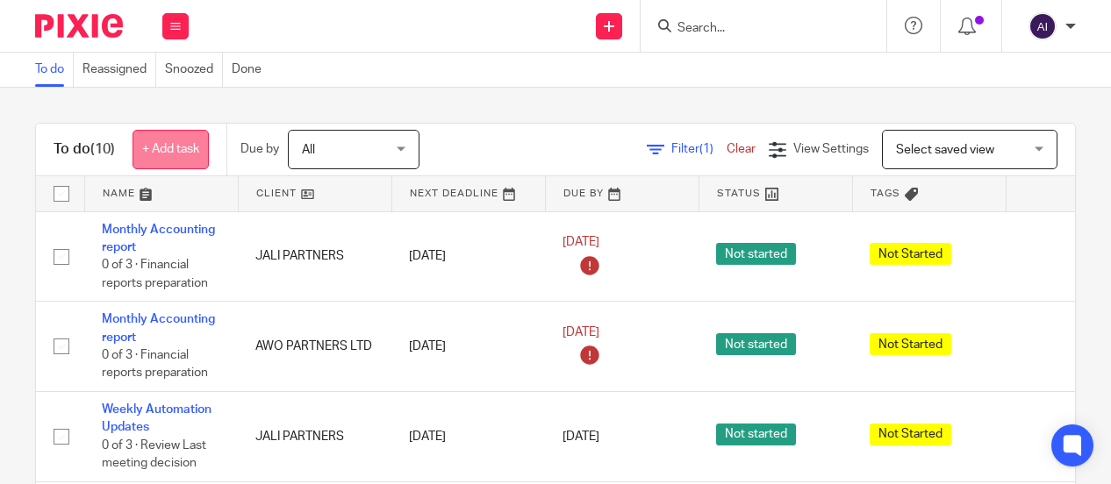
click at [177, 145] on link "+ Add task" at bounding box center [170, 149] width 76 height 39
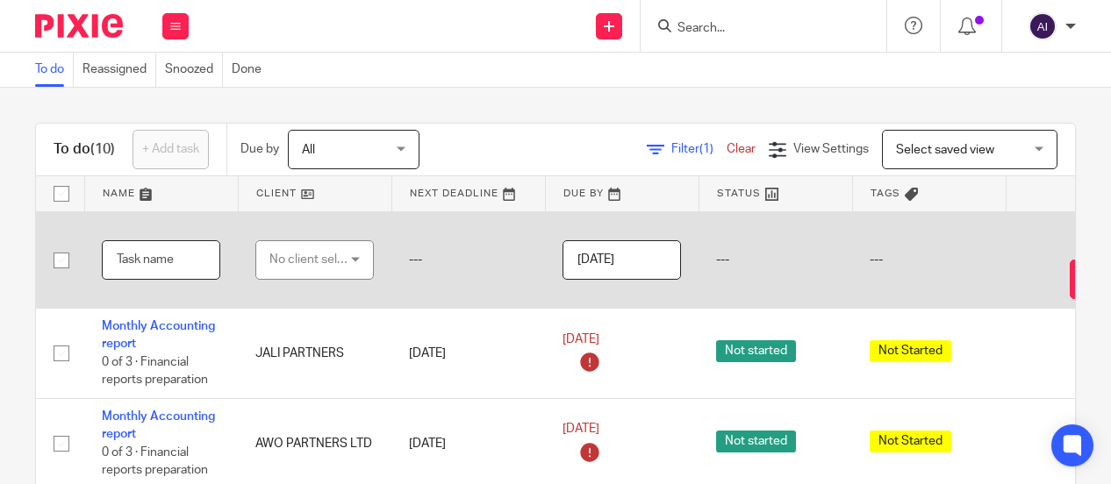
click at [139, 261] on input "text" at bounding box center [161, 259] width 118 height 39
type input "Coordination OPES Accounting"
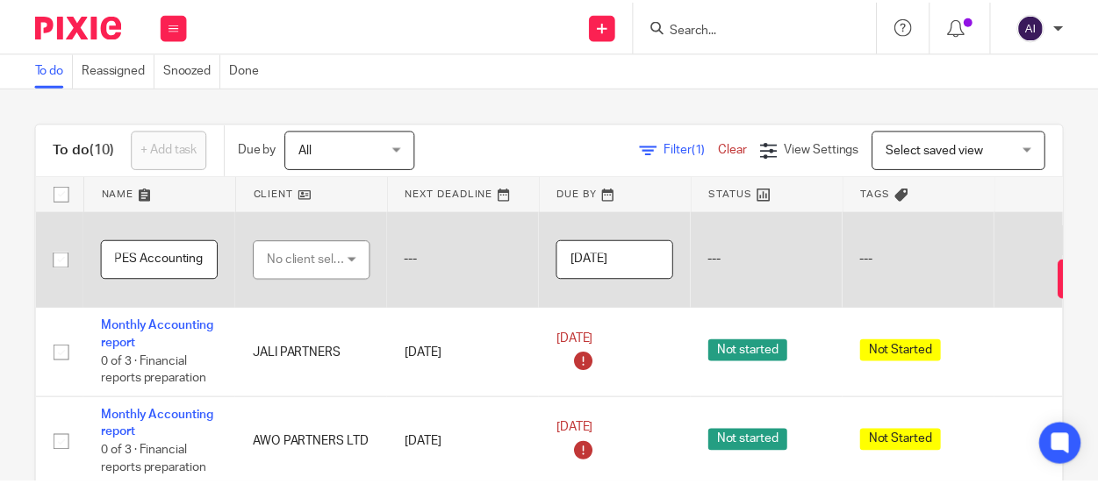
scroll to position [0, 0]
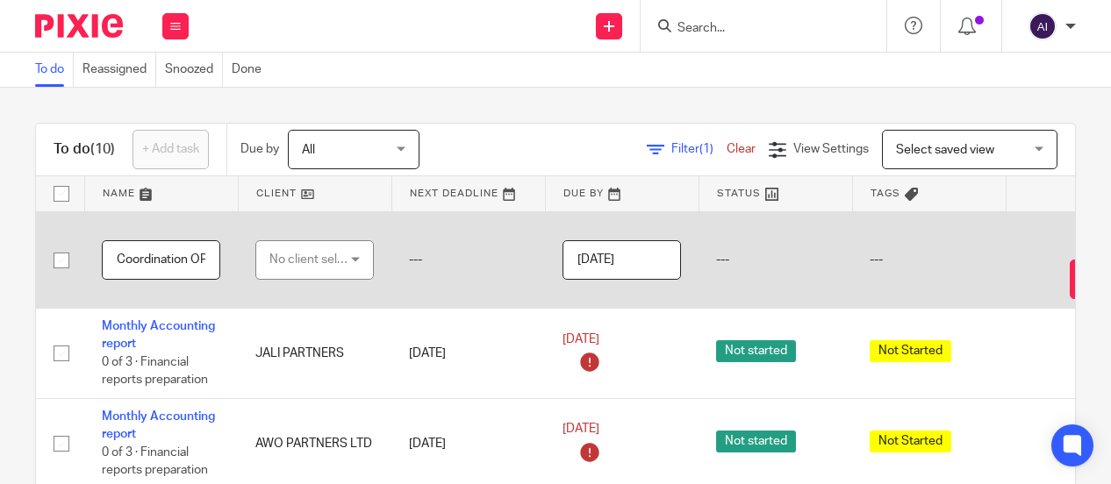
click at [328, 268] on div "No client selected" at bounding box center [310, 259] width 82 height 37
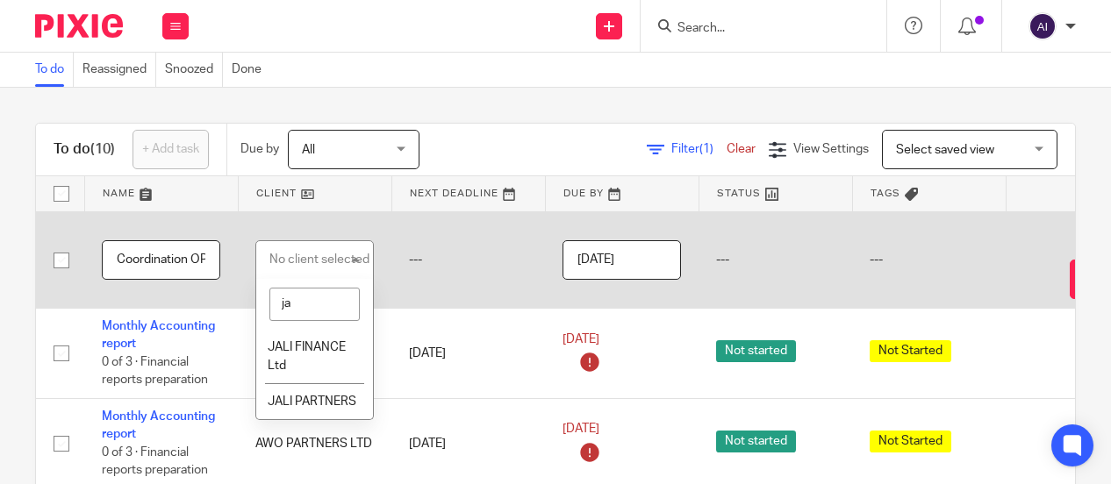
type input "j"
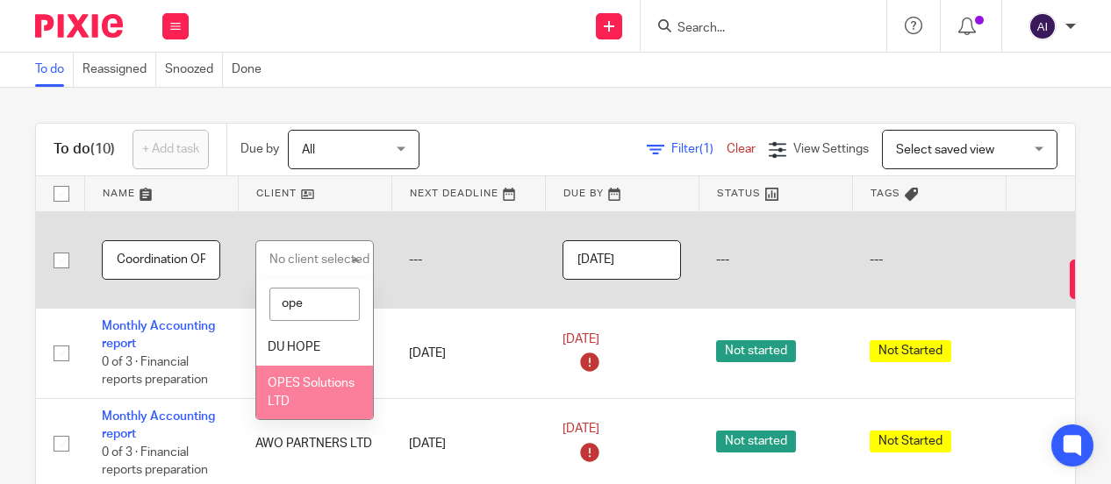
type input "ope"
click at [312, 382] on li "OPES Solutions LTD" at bounding box center [314, 393] width 117 height 54
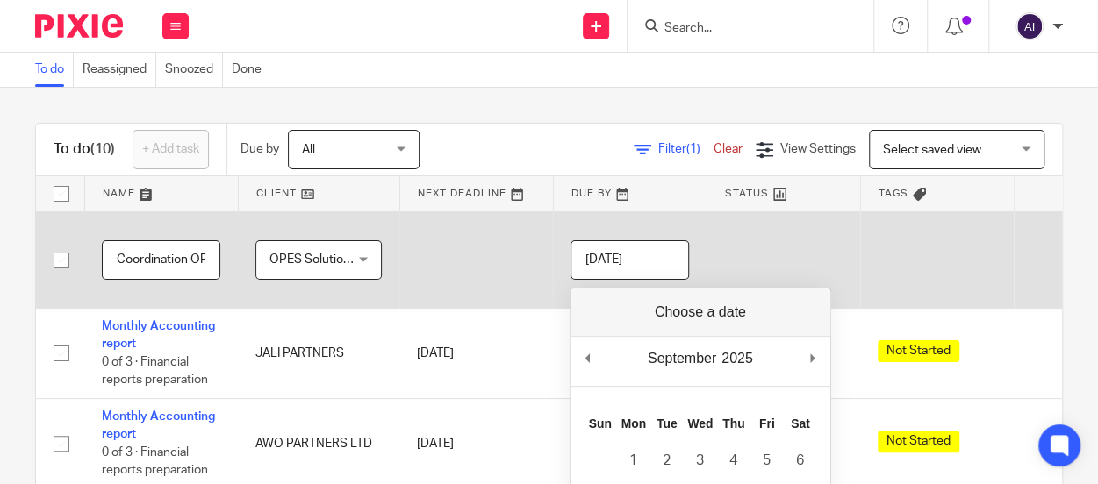
click at [665, 259] on input "[DATE]" at bounding box center [629, 259] width 118 height 39
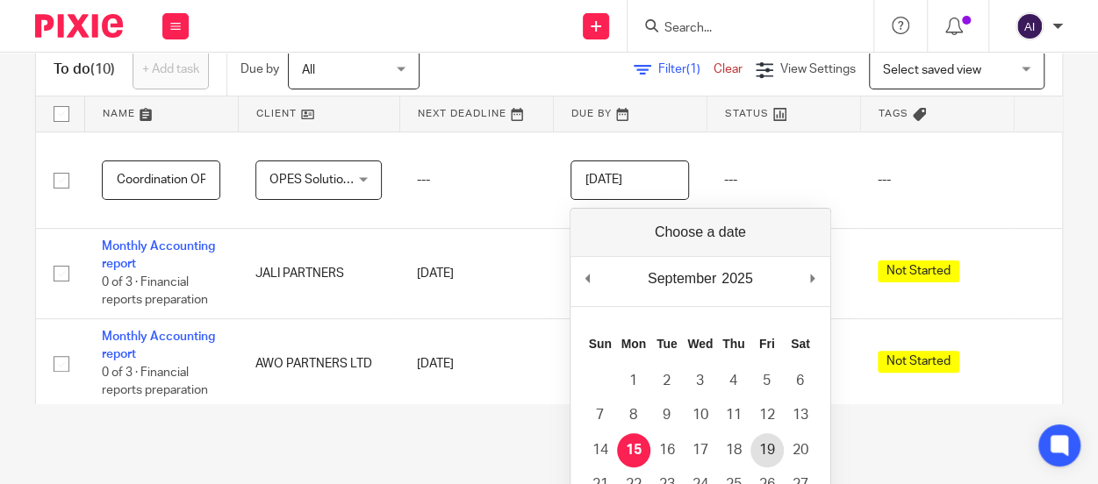
scroll to position [88, 0]
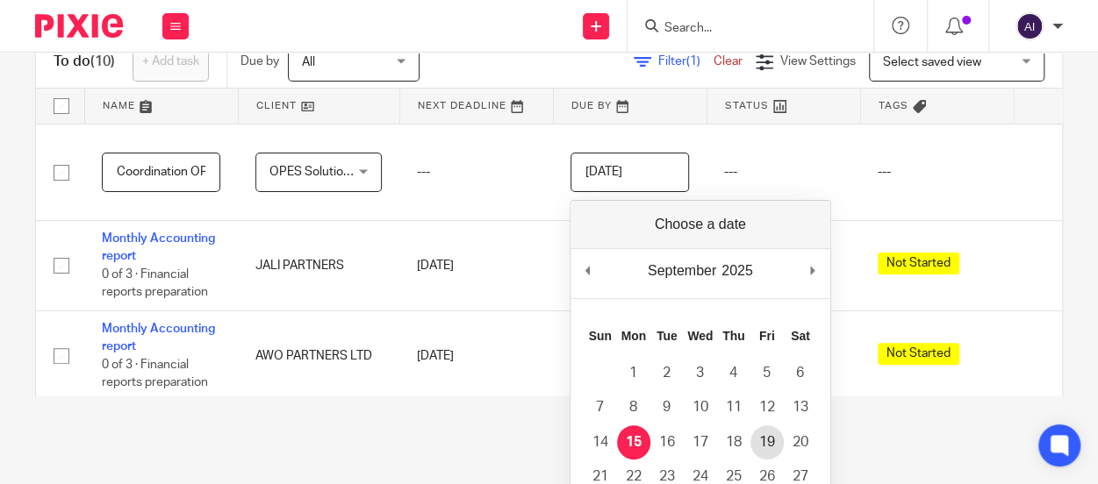
type input "2025-09-19"
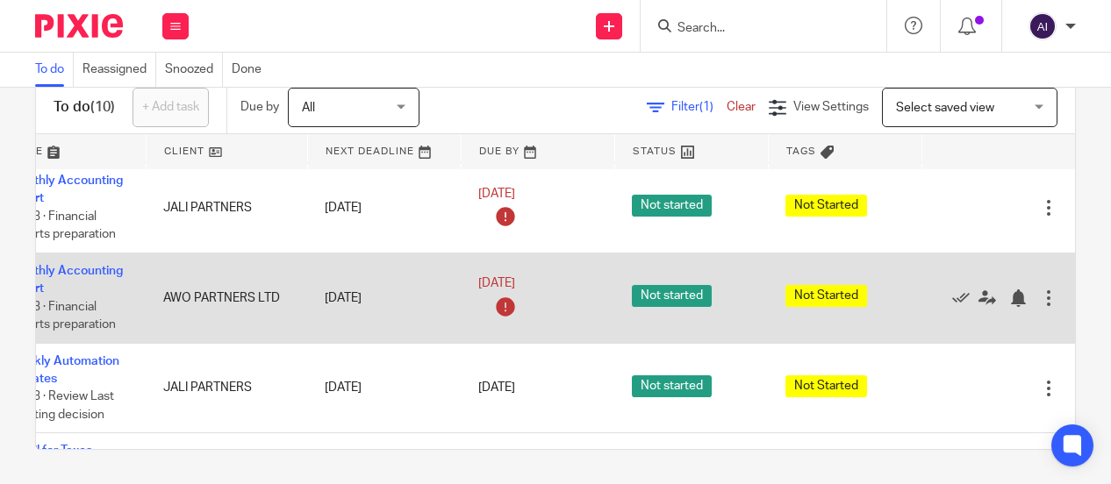
scroll to position [0, 131]
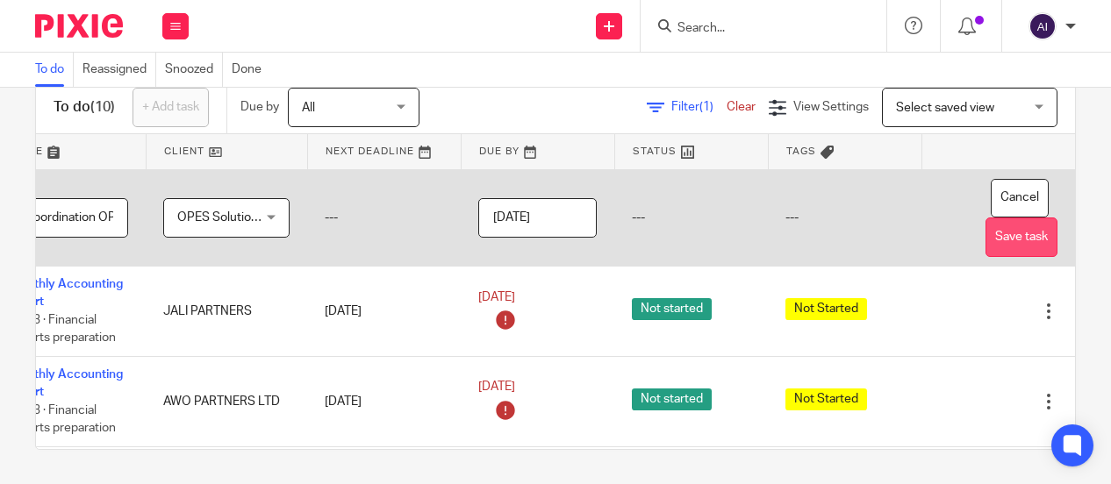
click at [985, 233] on button "Save task" at bounding box center [1021, 237] width 72 height 39
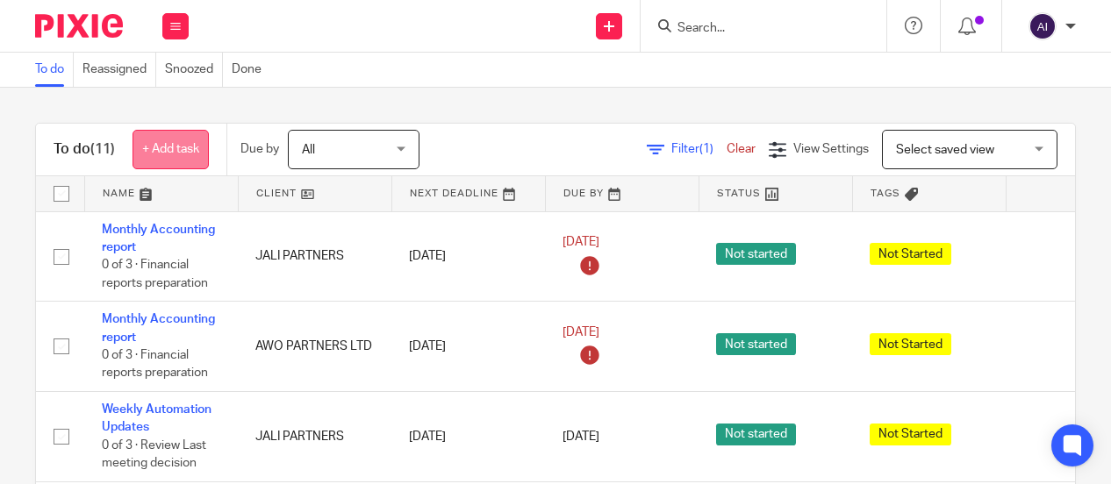
click at [178, 146] on link "+ Add task" at bounding box center [170, 149] width 76 height 39
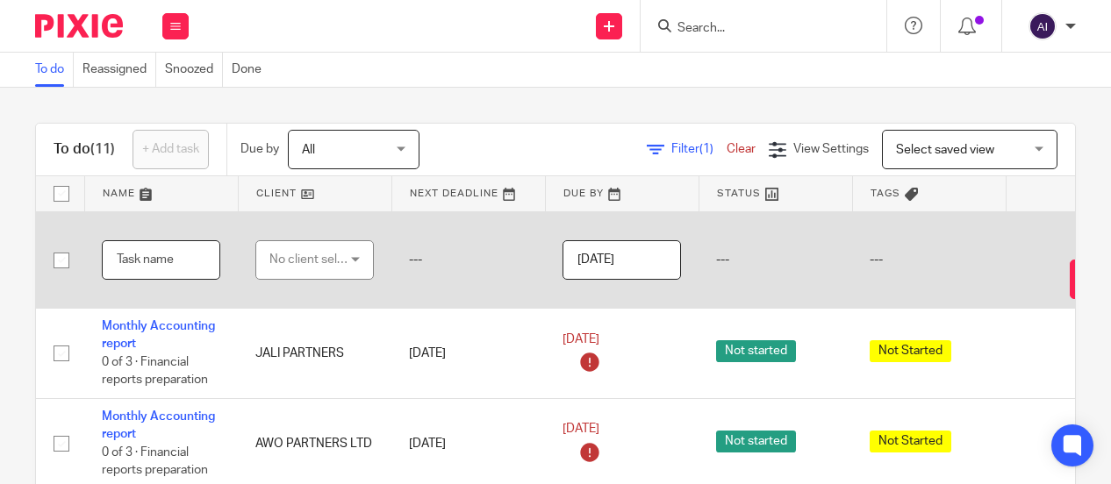
click at [144, 255] on input "text" at bounding box center [161, 259] width 118 height 39
type input "Update the signature system"
click at [319, 260] on div "No client selected" at bounding box center [310, 259] width 82 height 37
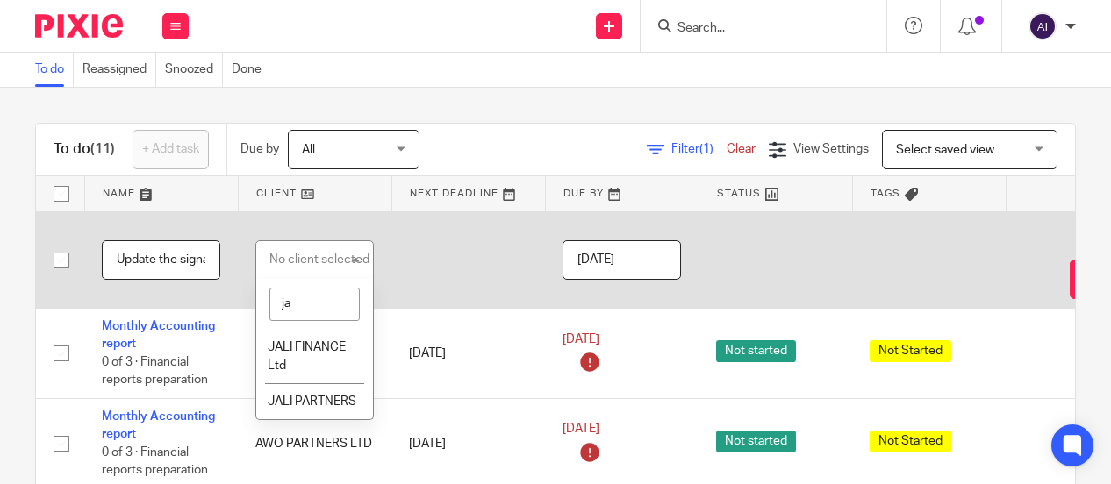
type input "jak"
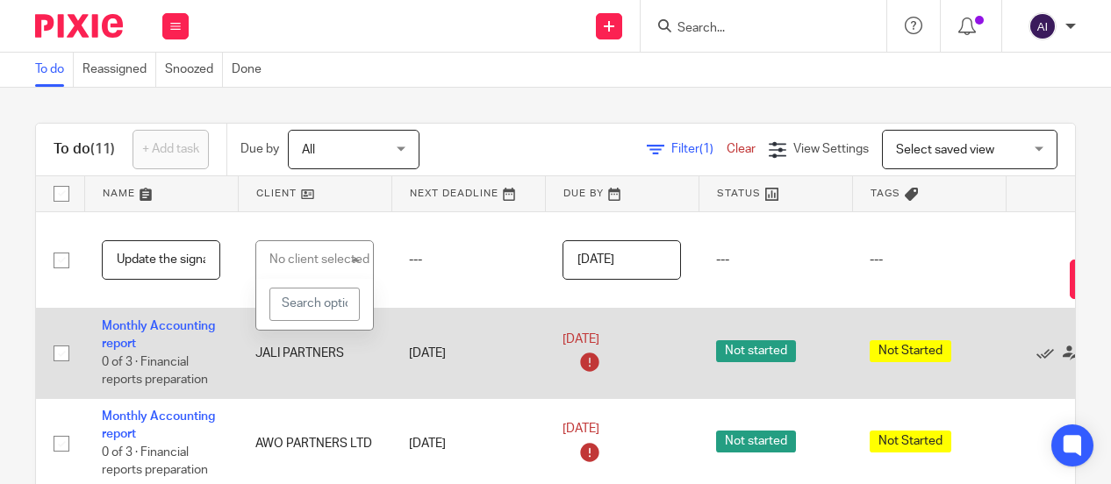
click at [315, 351] on td "JALI PARTNERS" at bounding box center [315, 354] width 154 height 90
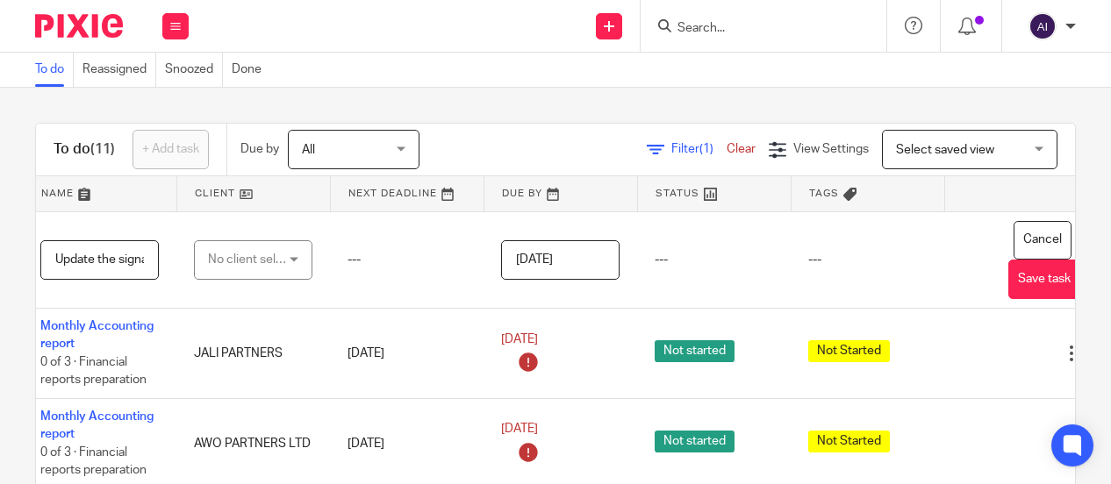
scroll to position [0, 124]
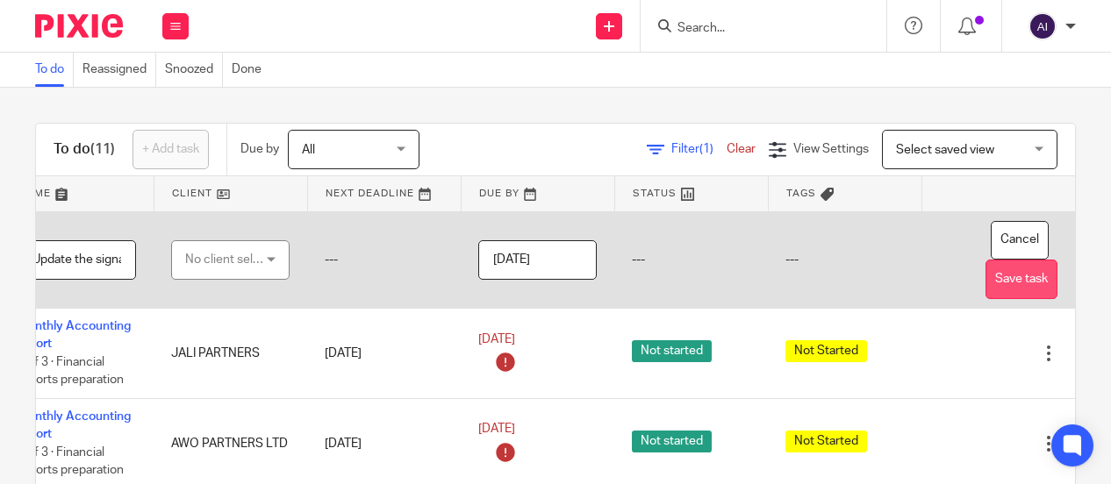
click at [985, 280] on button "Save task" at bounding box center [1021, 279] width 72 height 39
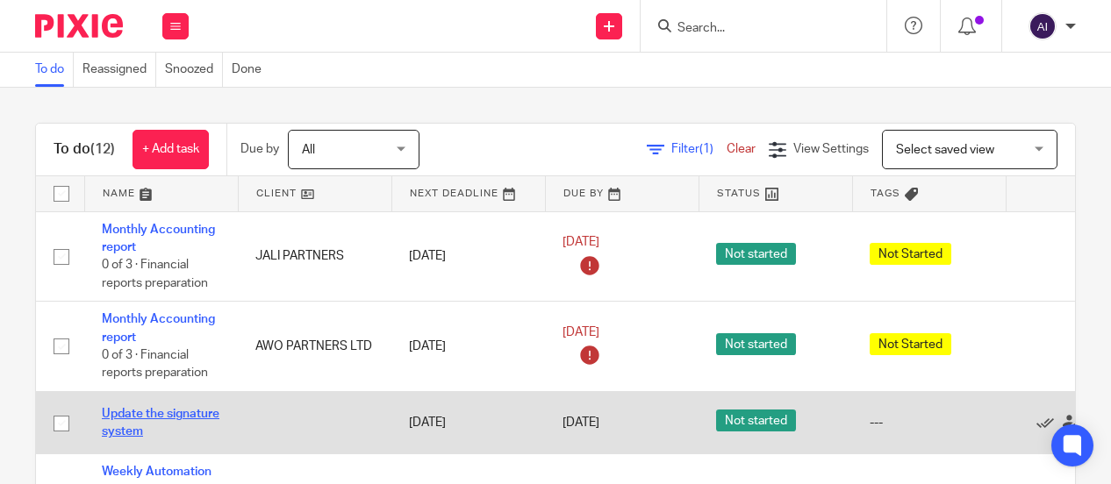
click at [139, 418] on link "Update the signature system" at bounding box center [161, 423] width 118 height 30
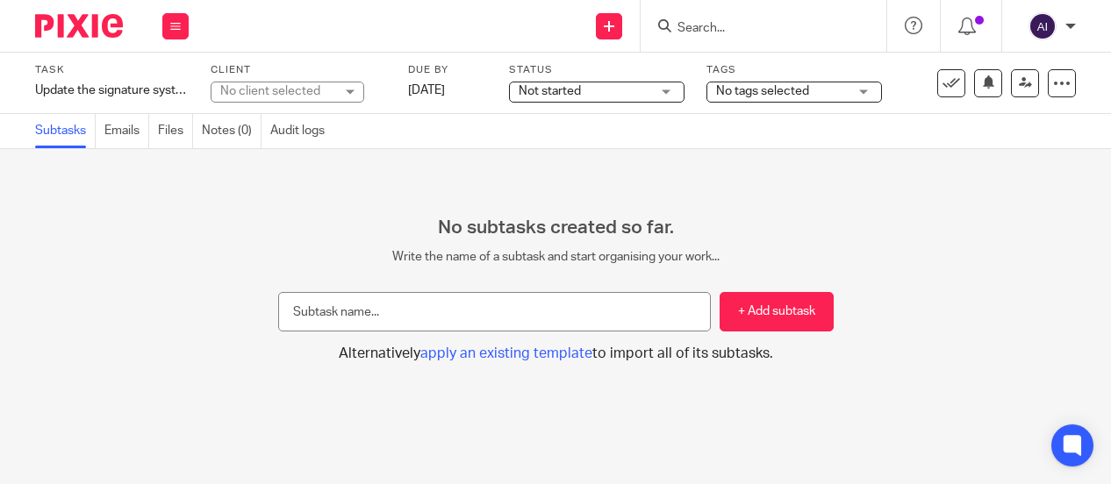
click at [660, 94] on div "Not started Not started" at bounding box center [596, 92] width 175 height 21
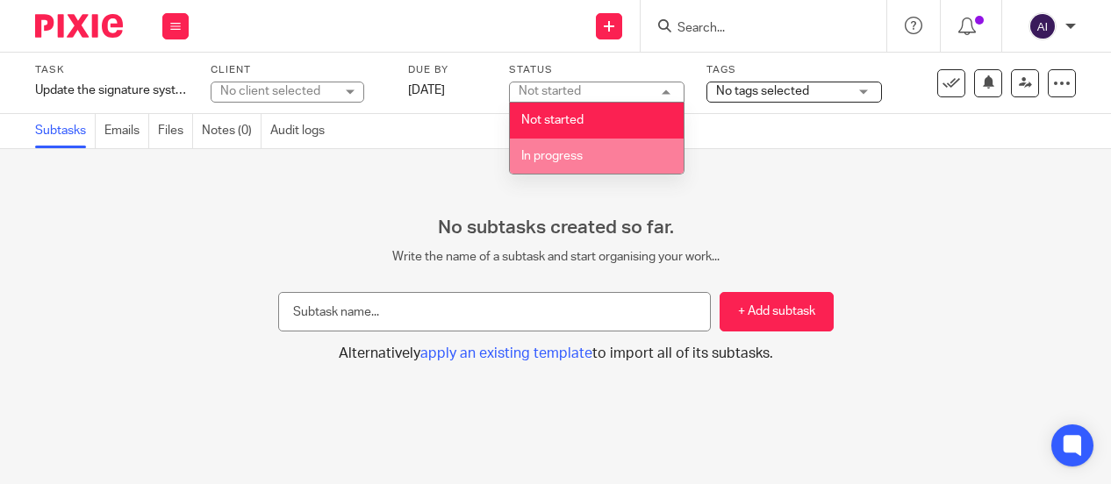
click at [548, 161] on span "In progress" at bounding box center [551, 156] width 61 height 12
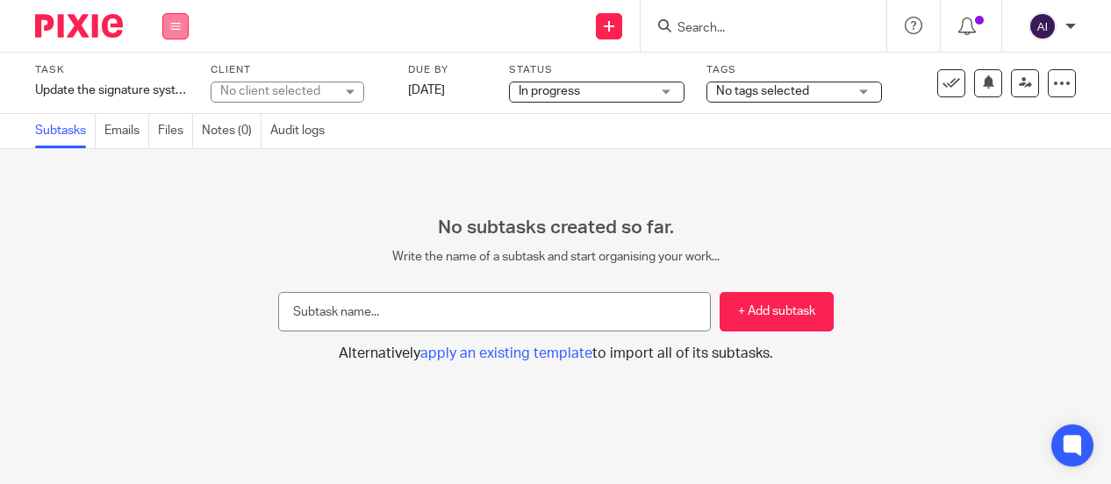
click at [171, 27] on icon at bounding box center [175, 26] width 11 height 11
click at [168, 81] on link "Work" at bounding box center [167, 81] width 31 height 12
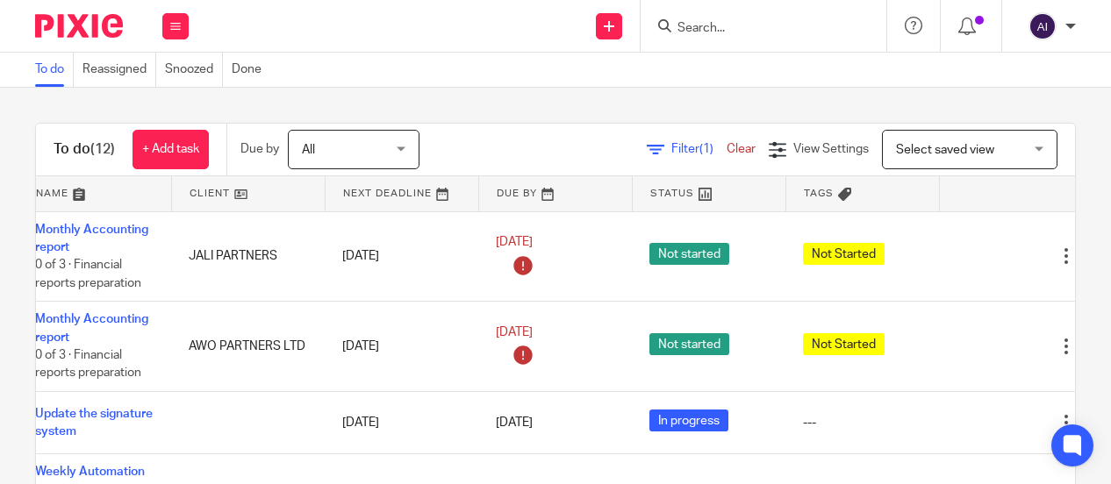
scroll to position [0, 124]
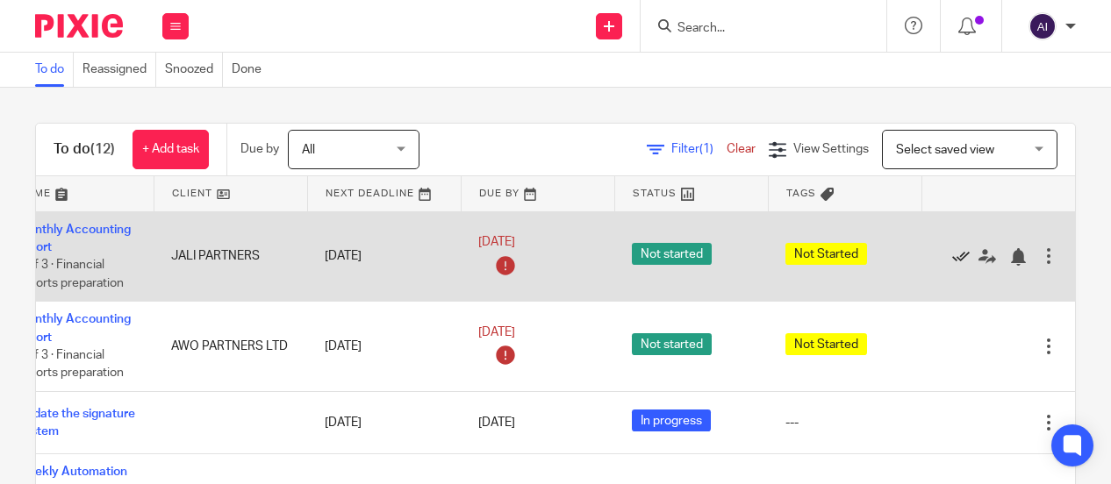
click at [952, 254] on icon at bounding box center [961, 257] width 18 height 18
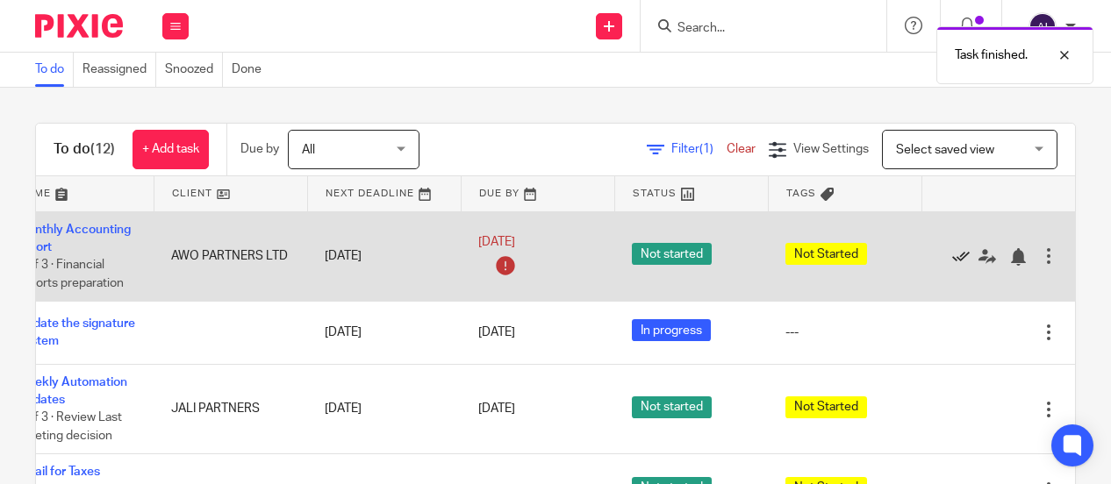
click at [952, 257] on icon at bounding box center [961, 257] width 18 height 18
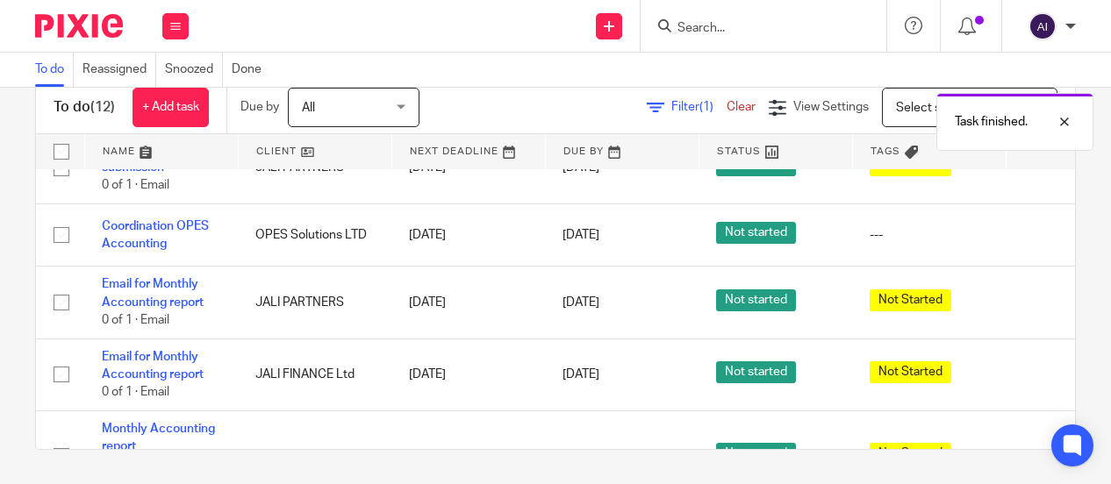
scroll to position [0, 0]
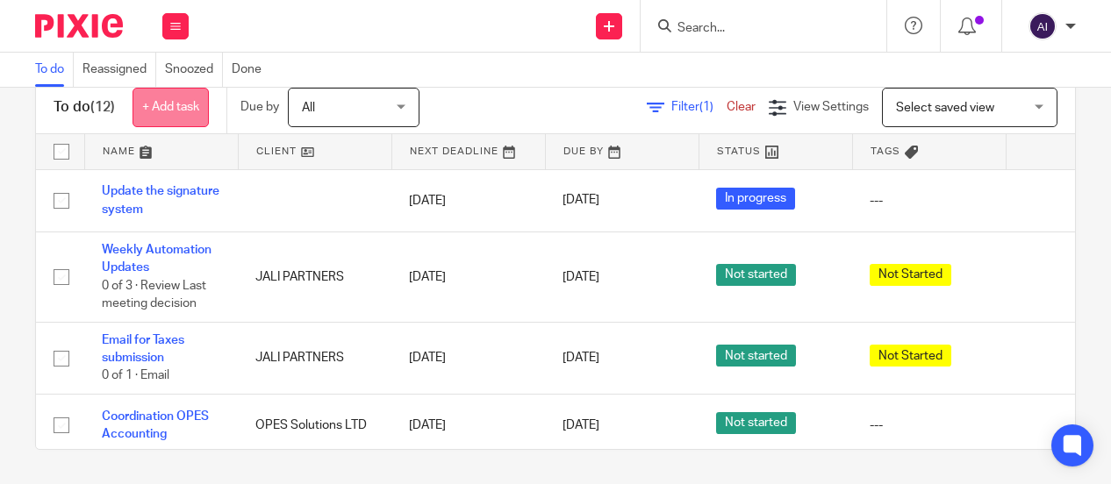
click at [177, 108] on link "+ Add task" at bounding box center [170, 107] width 76 height 39
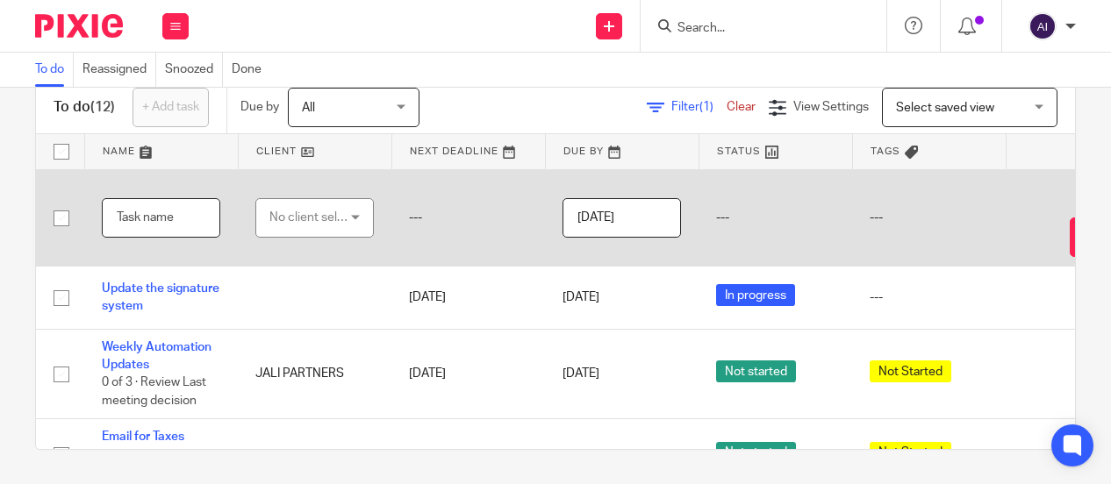
click at [139, 224] on input "text" at bounding box center [161, 217] width 118 height 39
type input "Follow up about Dollars"
click at [298, 213] on div "No client selected" at bounding box center [310, 217] width 82 height 37
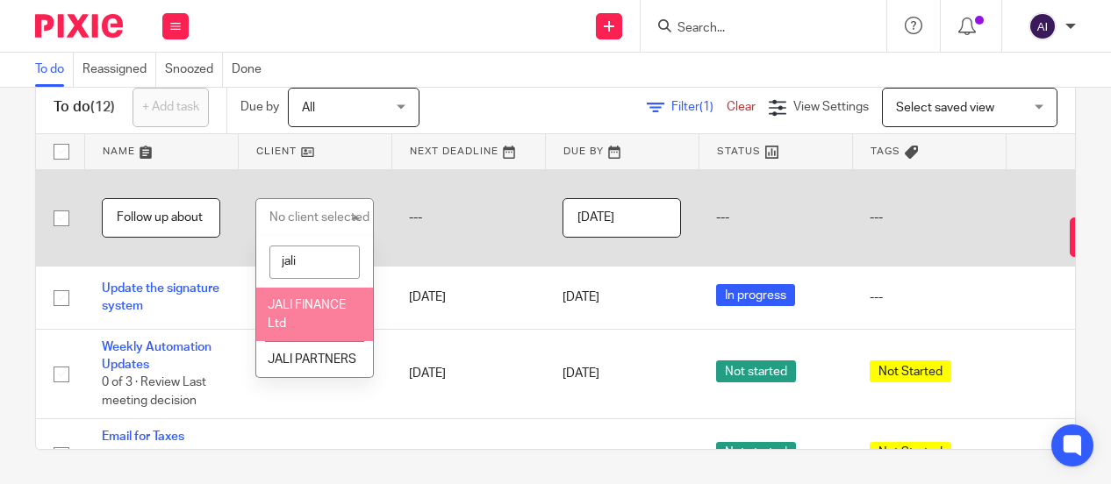
type input "jali"
click at [321, 301] on span "JALI FINANCE Ltd" at bounding box center [307, 314] width 78 height 31
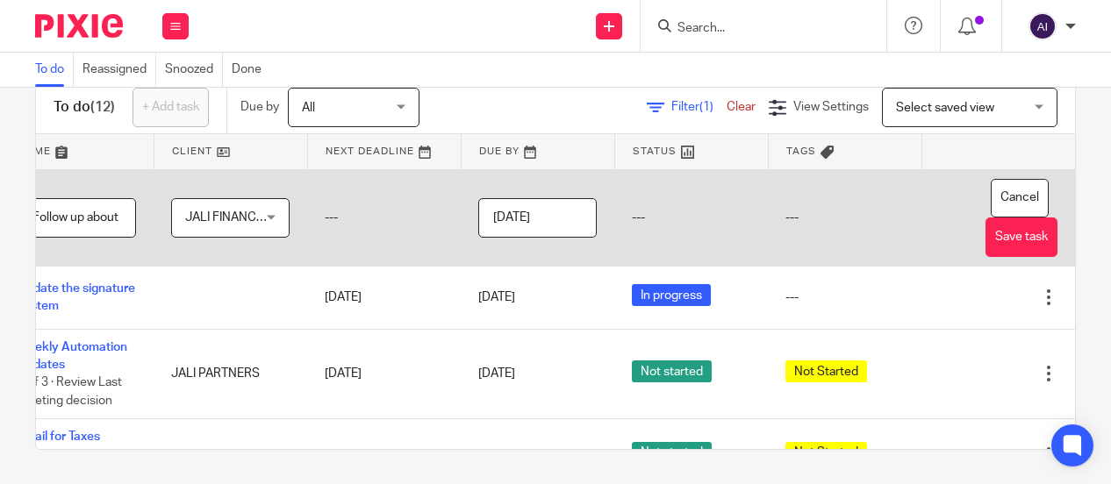
scroll to position [0, 124]
click at [985, 235] on button "Save task" at bounding box center [1021, 237] width 72 height 39
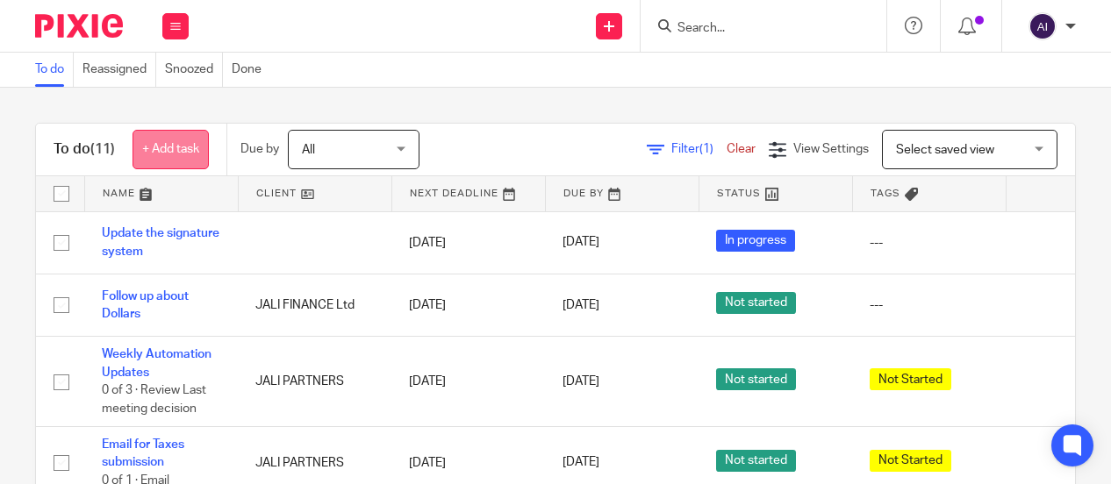
click at [180, 142] on link "+ Add task" at bounding box center [170, 149] width 76 height 39
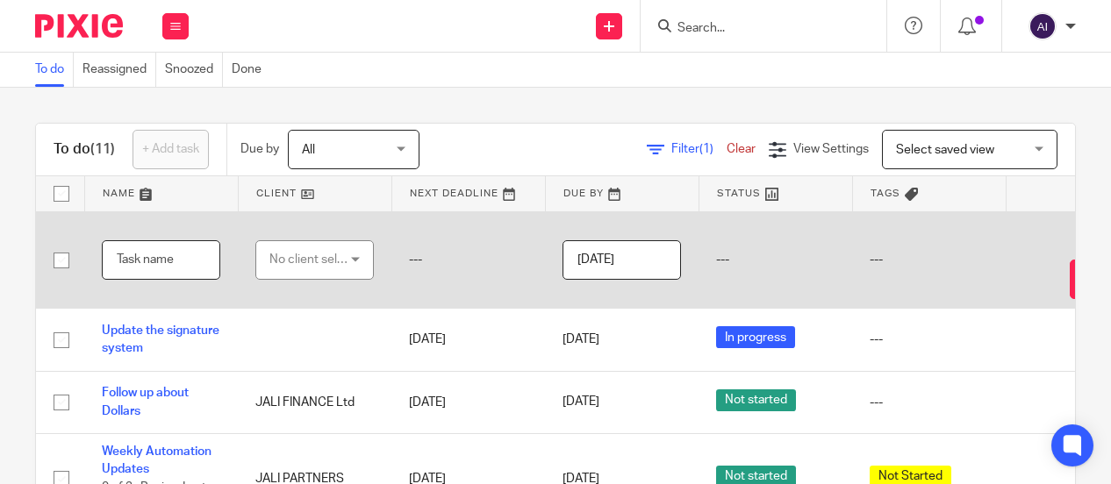
click at [140, 261] on input "text" at bounding box center [161, 259] width 118 height 39
type input "A"
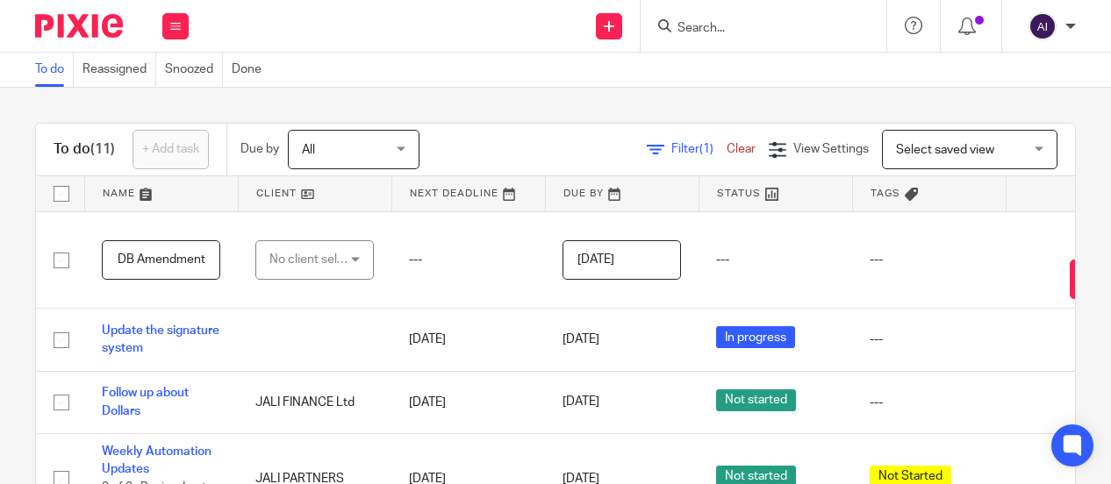
scroll to position [0, 8]
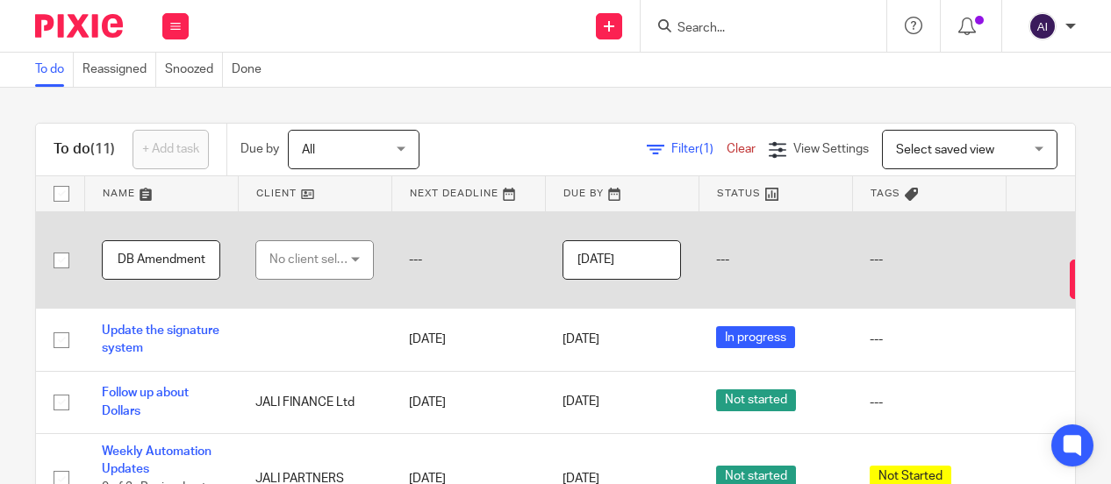
type input "RDB Amendment"
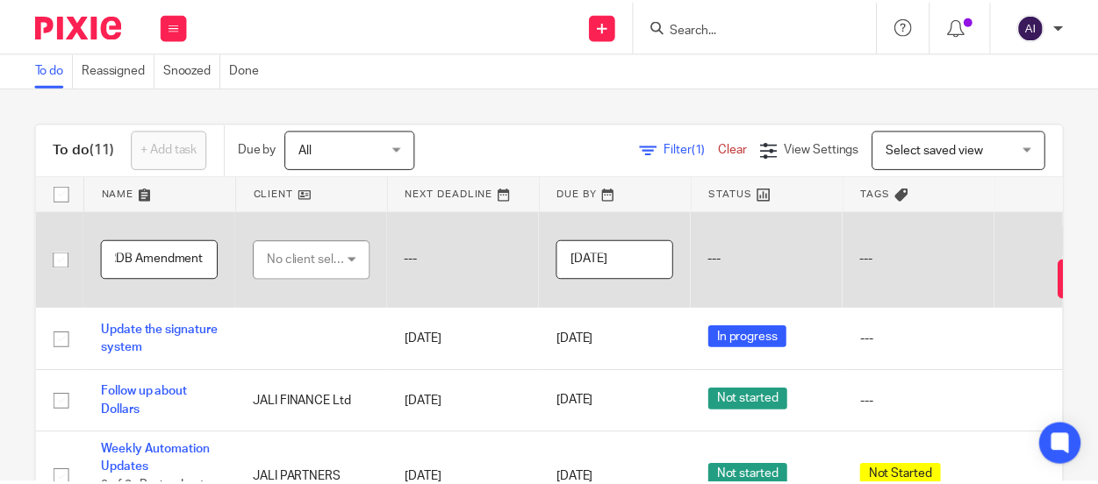
scroll to position [0, 0]
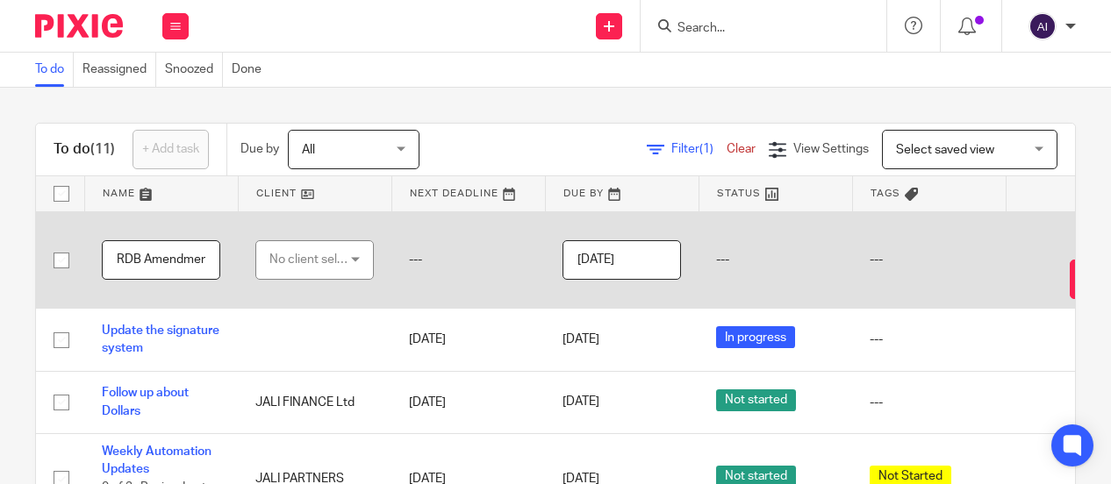
click at [297, 262] on div "No client selected" at bounding box center [310, 259] width 82 height 37
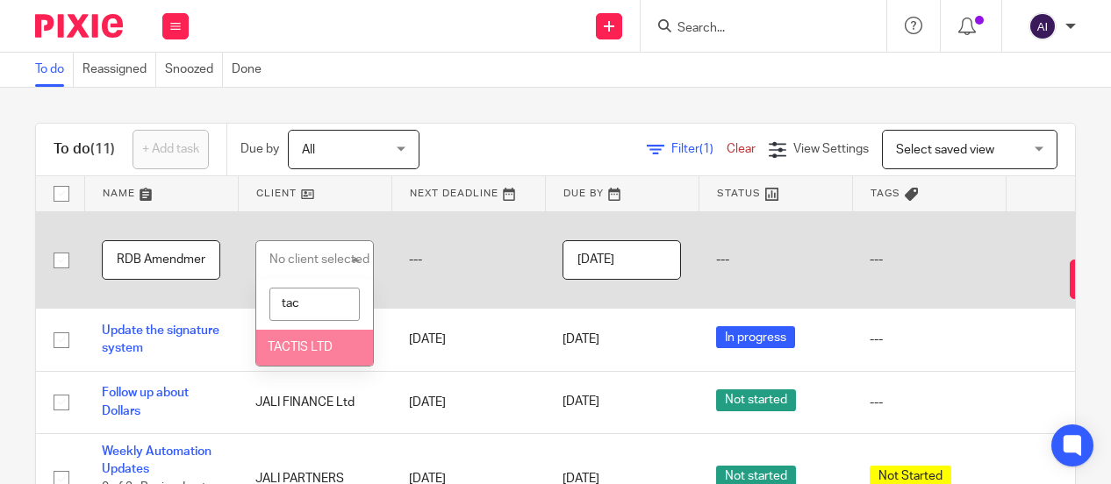
type input "tac"
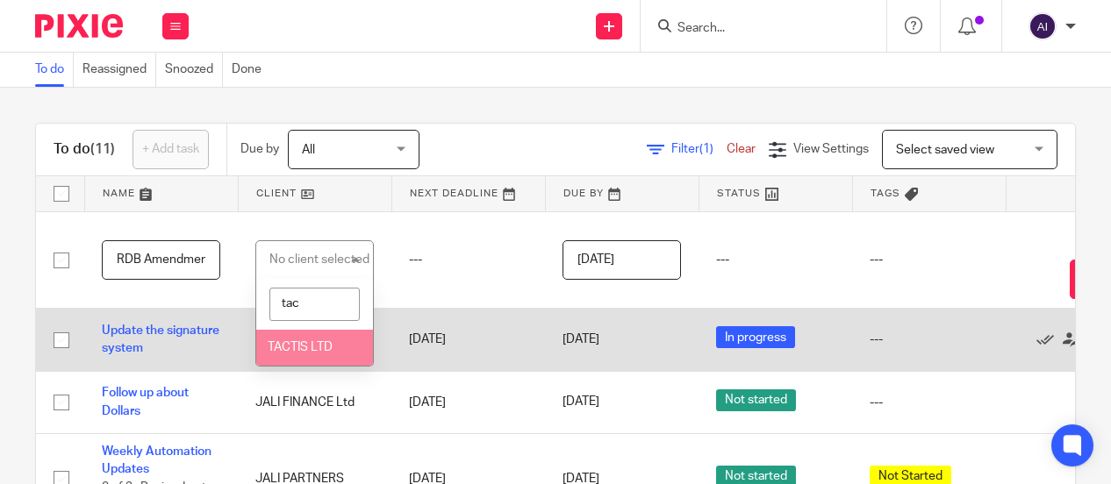
click at [311, 347] on span "TACTIS LTD" at bounding box center [300, 347] width 65 height 12
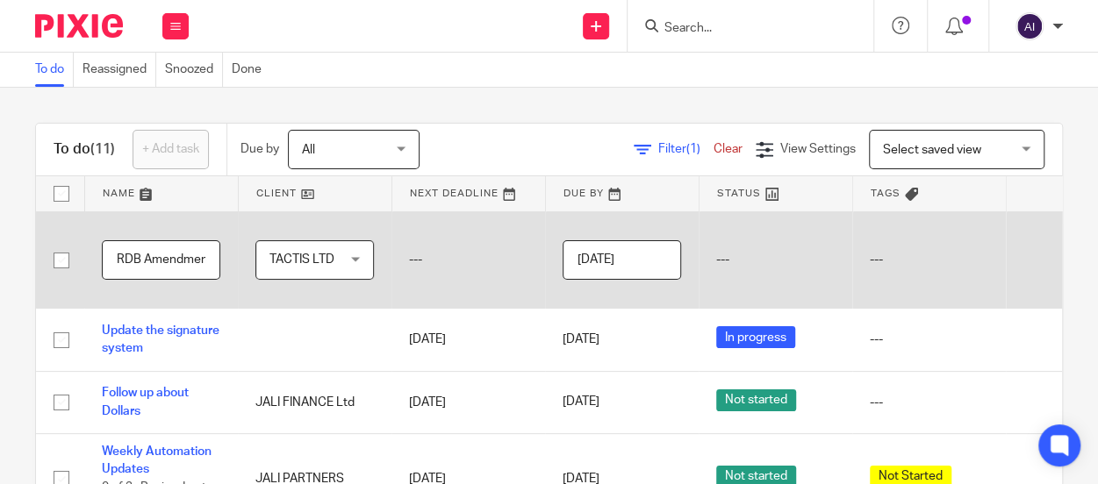
click at [656, 256] on input "[DATE]" at bounding box center [621, 259] width 118 height 39
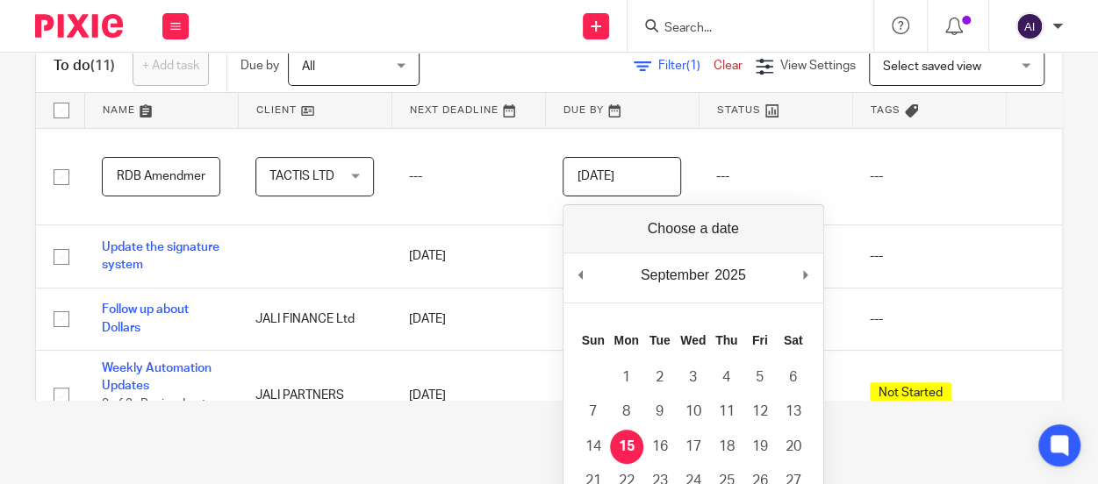
scroll to position [88, 0]
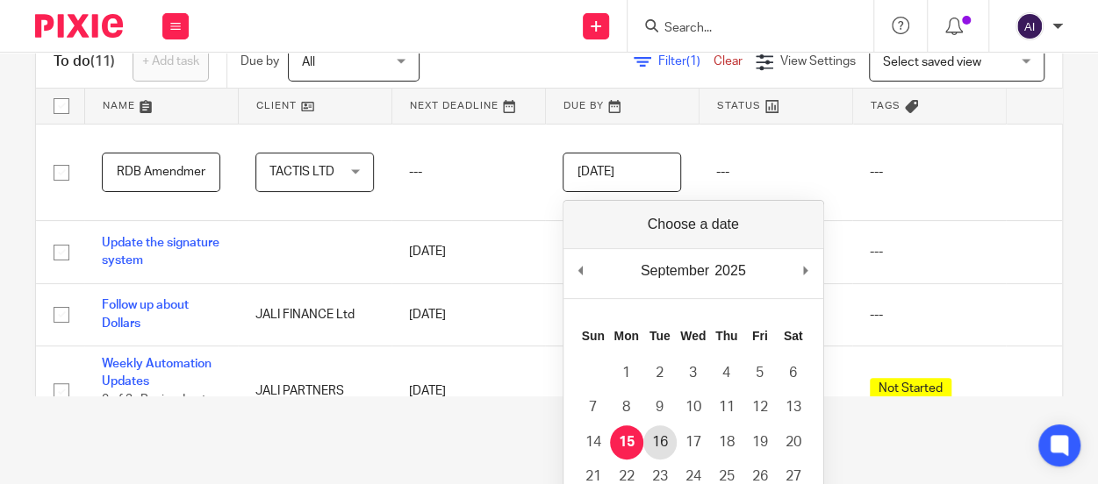
type input "[DATE]"
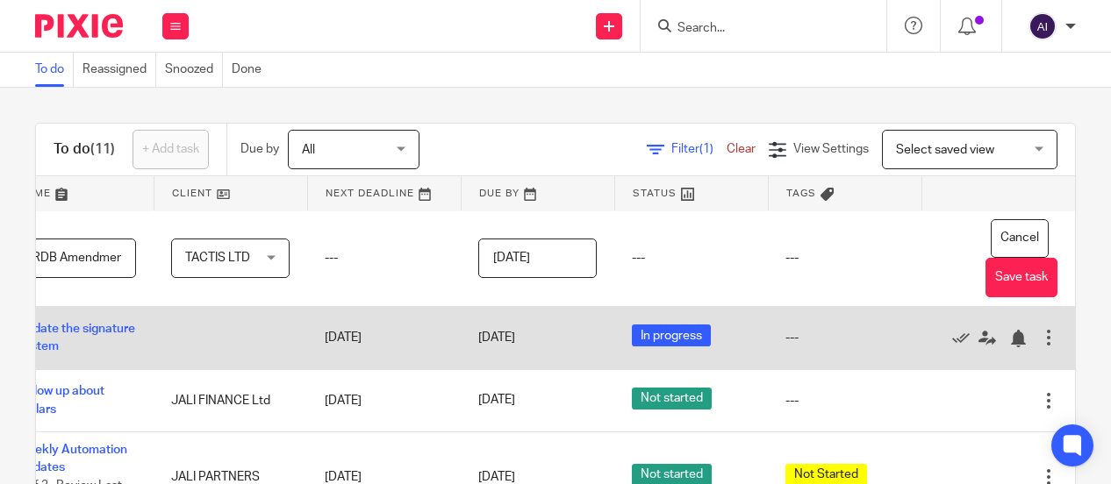
scroll to position [0, 107]
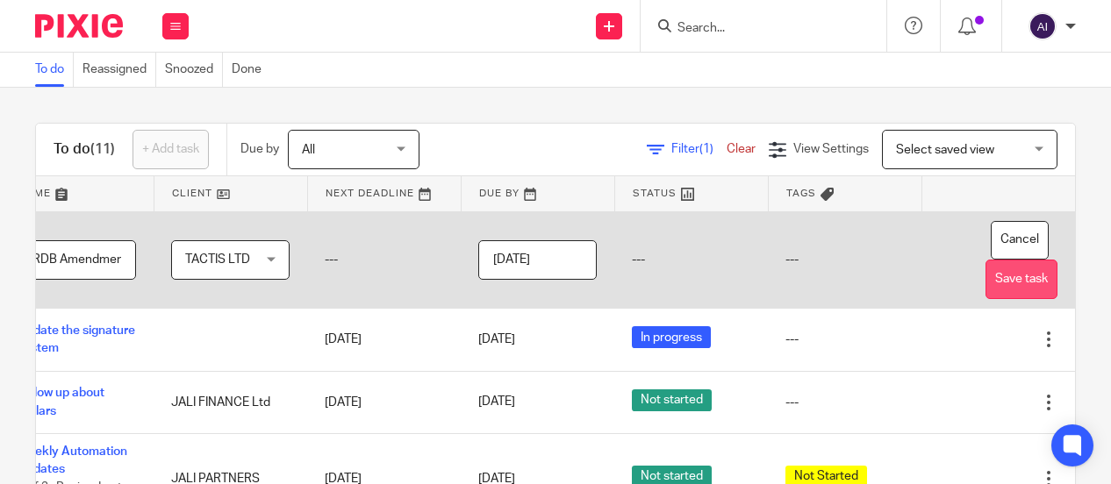
click at [999, 281] on button "Save task" at bounding box center [1021, 279] width 72 height 39
